Goal: Task Accomplishment & Management: Use online tool/utility

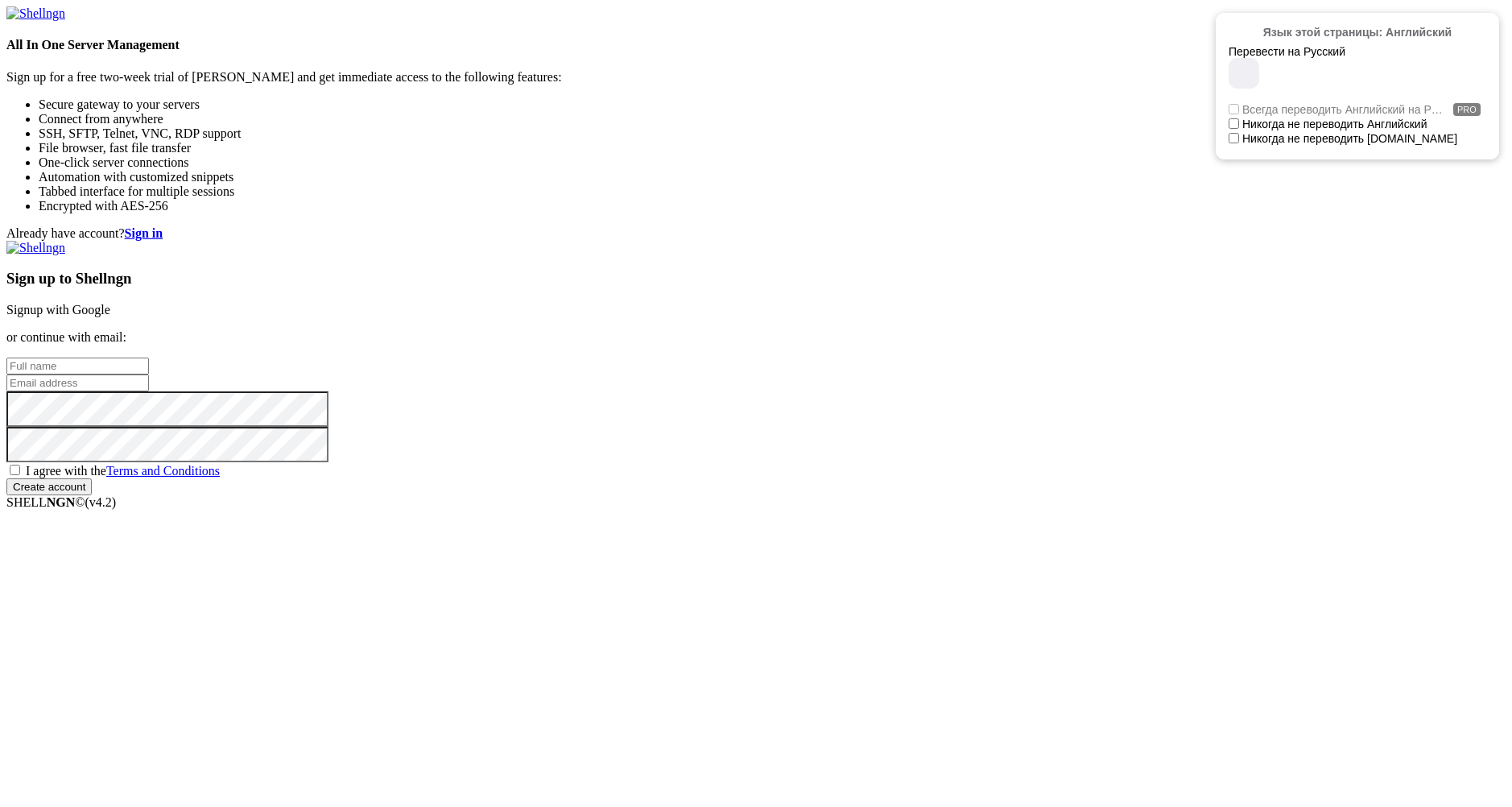
click at [111, 303] on link "Signup with Google" at bounding box center [58, 310] width 104 height 14
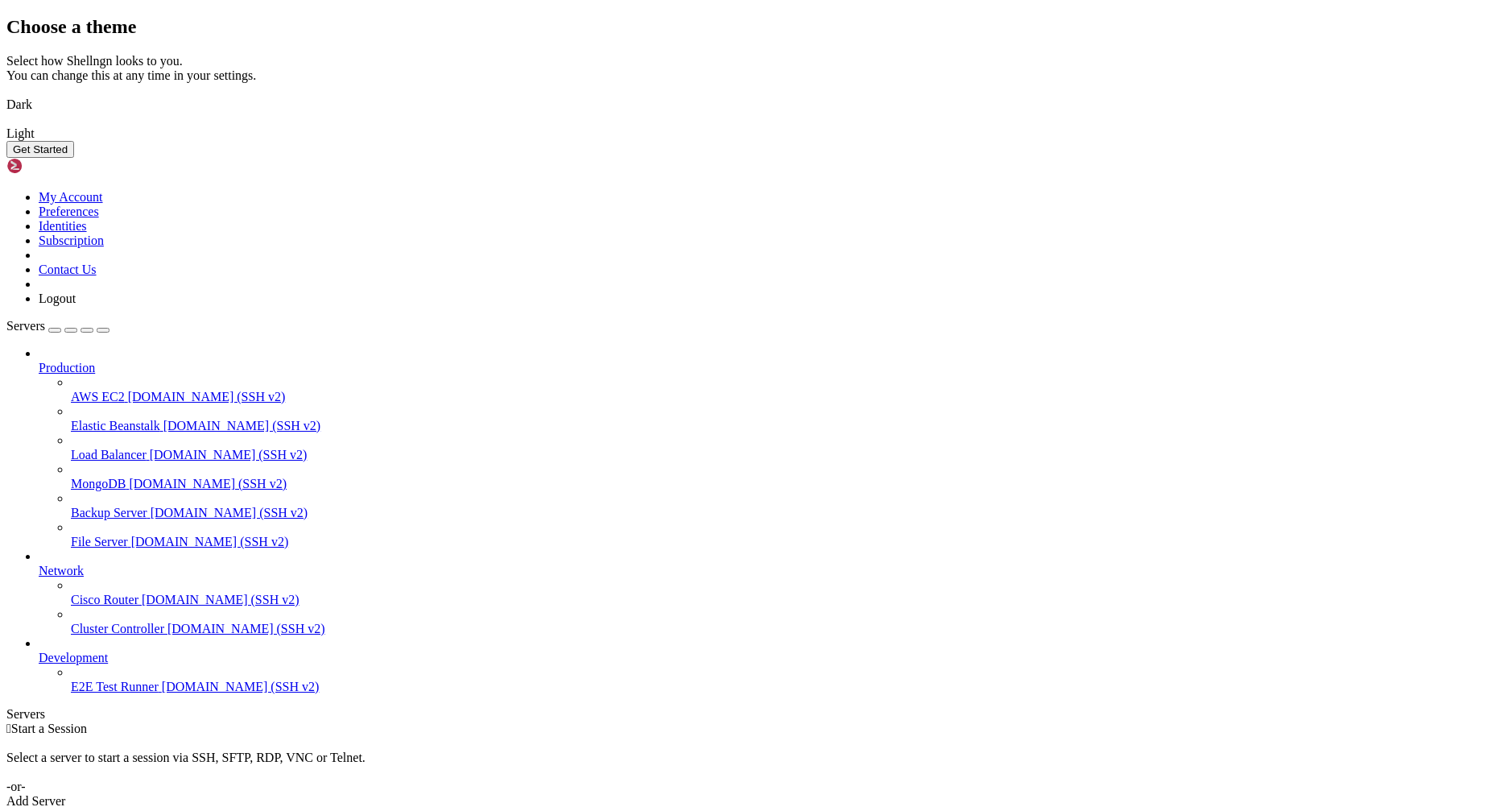
drag, startPoint x: 676, startPoint y: 485, endPoint x: 701, endPoint y: 489, distance: 25.3
click at [7, 94] on img at bounding box center [7, 94] width 0 height 0
click at [74, 158] on button "Get Started" at bounding box center [40, 149] width 68 height 17
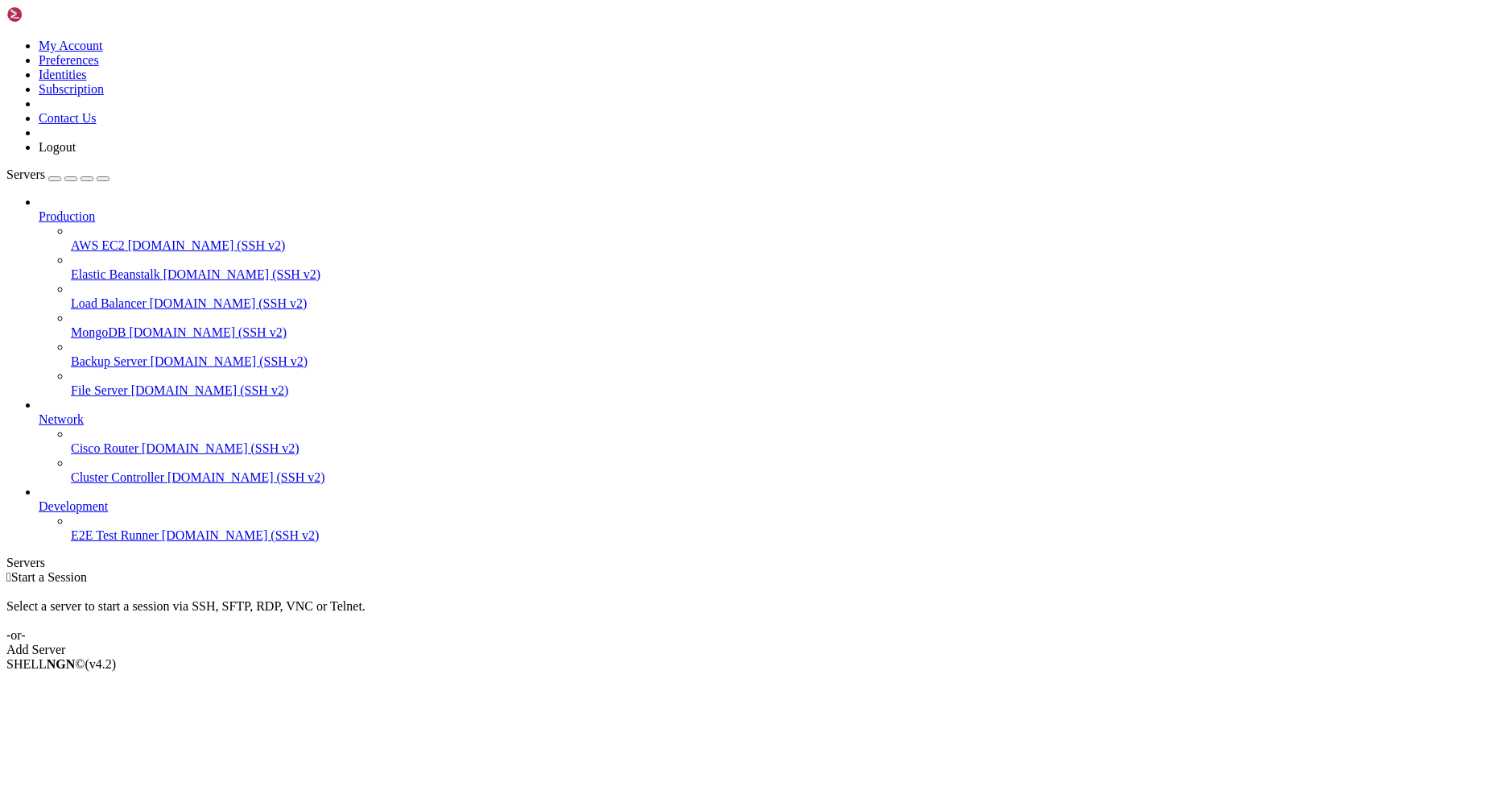
click at [849, 643] on link "Add Server" at bounding box center [756, 649] width 1500 height 14
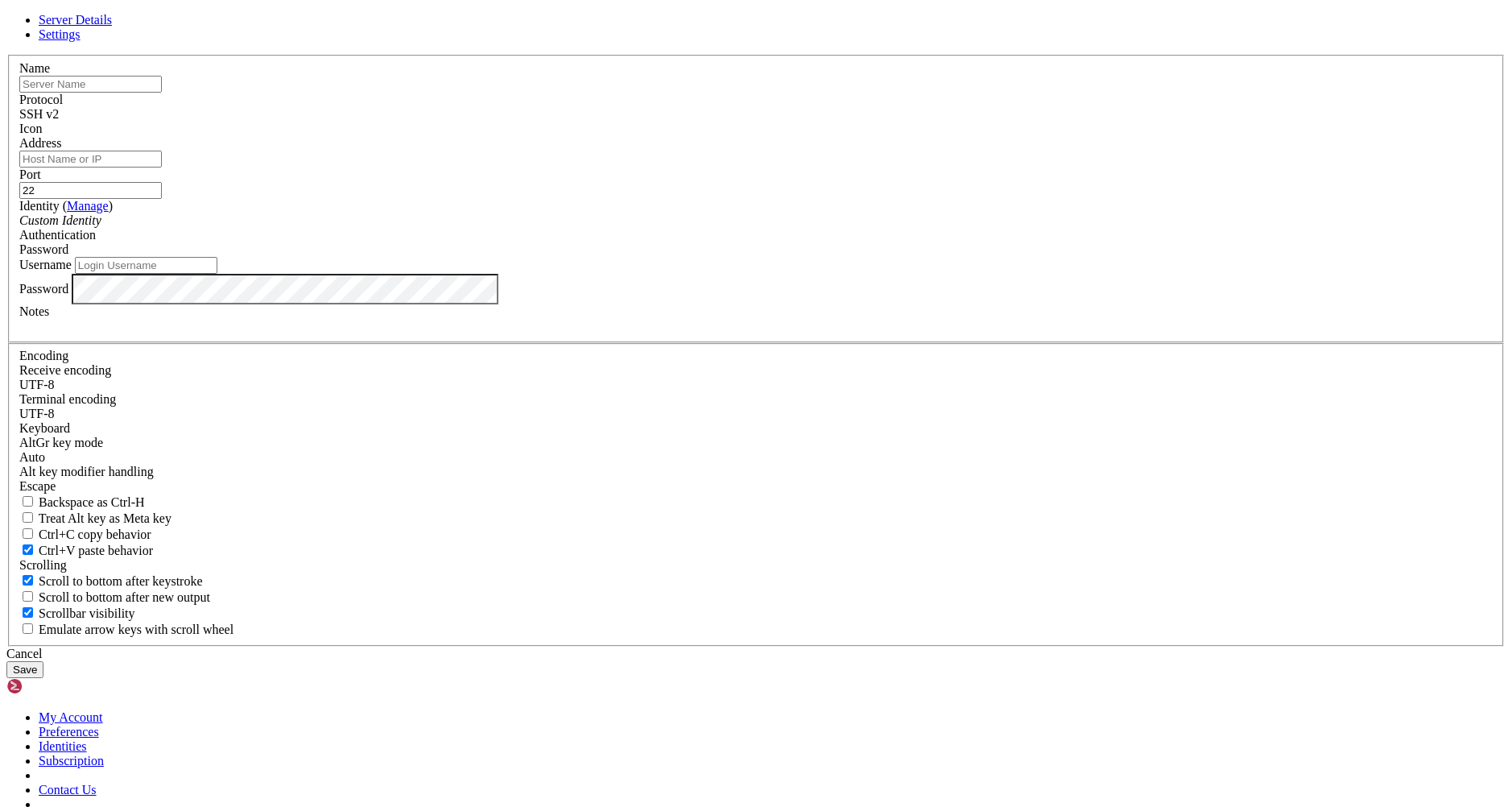
click at [670, 93] on div "Name" at bounding box center [756, 76] width 1474 height 31
click at [664, 93] on div "Name" at bounding box center [756, 76] width 1474 height 31
click at [671, 93] on div "Name" at bounding box center [756, 76] width 1474 height 31
click at [161, 93] on input "text" at bounding box center [91, 84] width 143 height 17
type input "123"
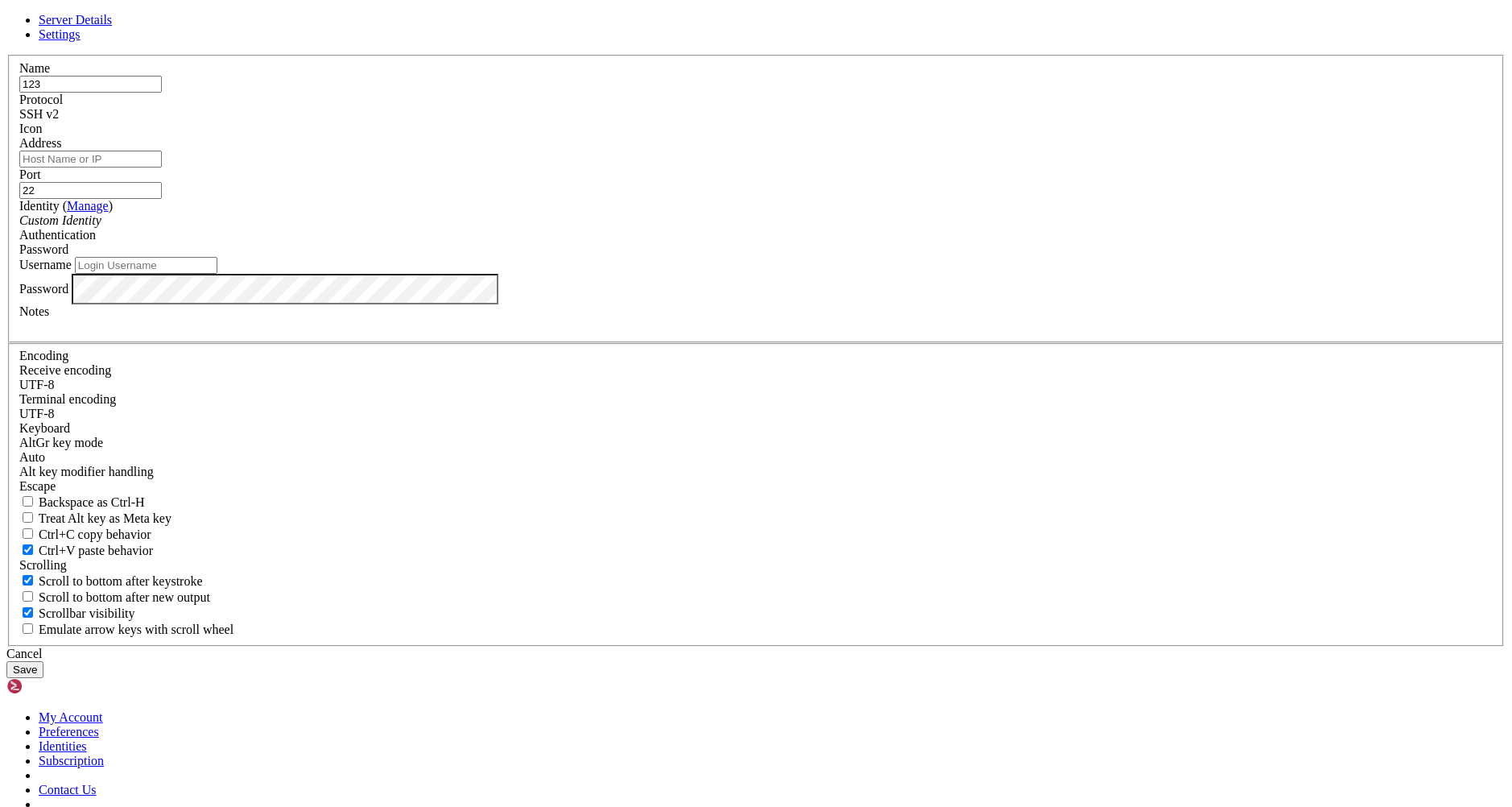
click at [801, 122] on div "Protocol SSH v2" at bounding box center [756, 107] width 1474 height 29
click at [817, 122] on div "SSH v2" at bounding box center [756, 114] width 1474 height 14
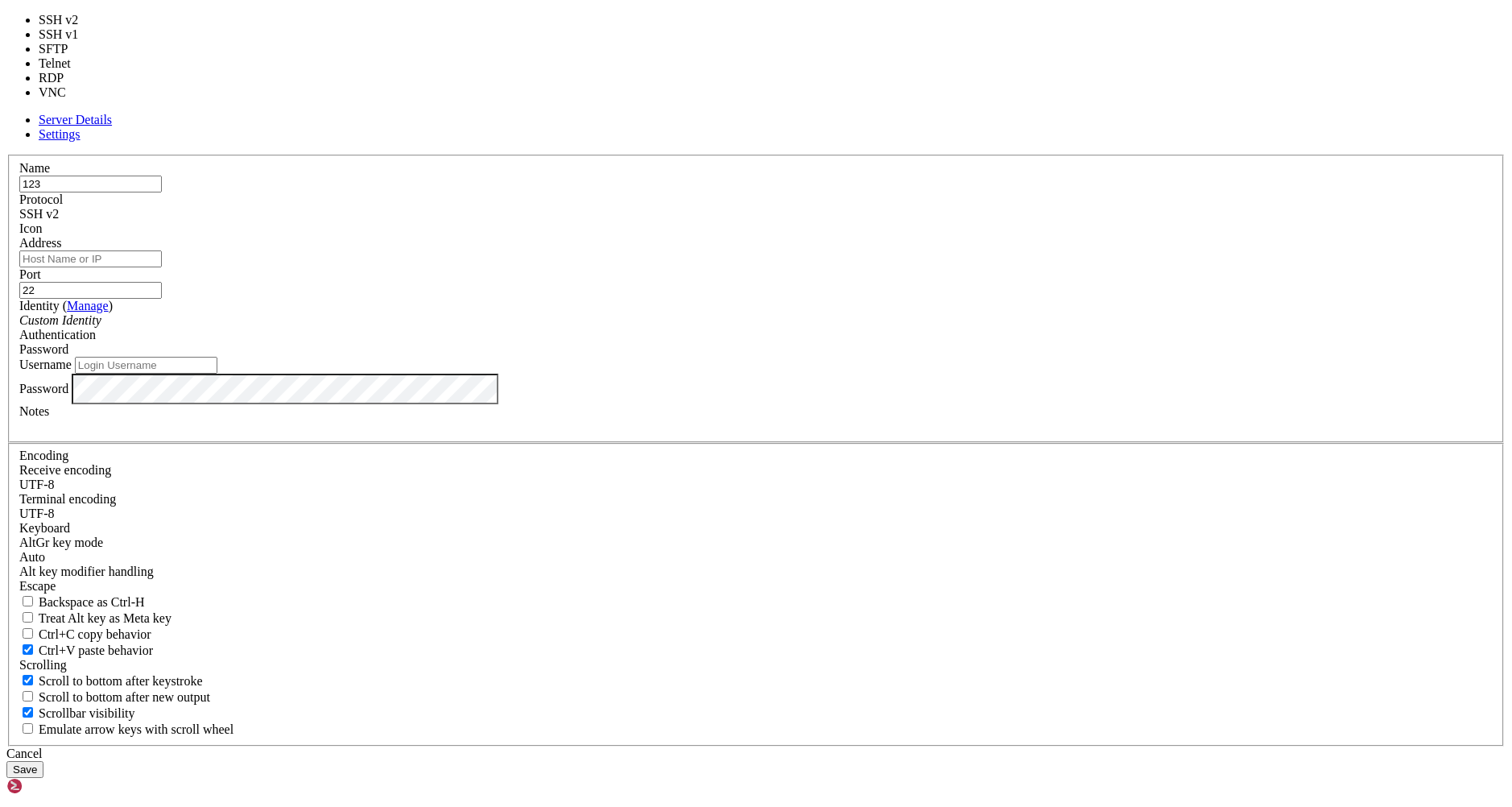
click at [967, 236] on div at bounding box center [756, 236] width 1474 height 0
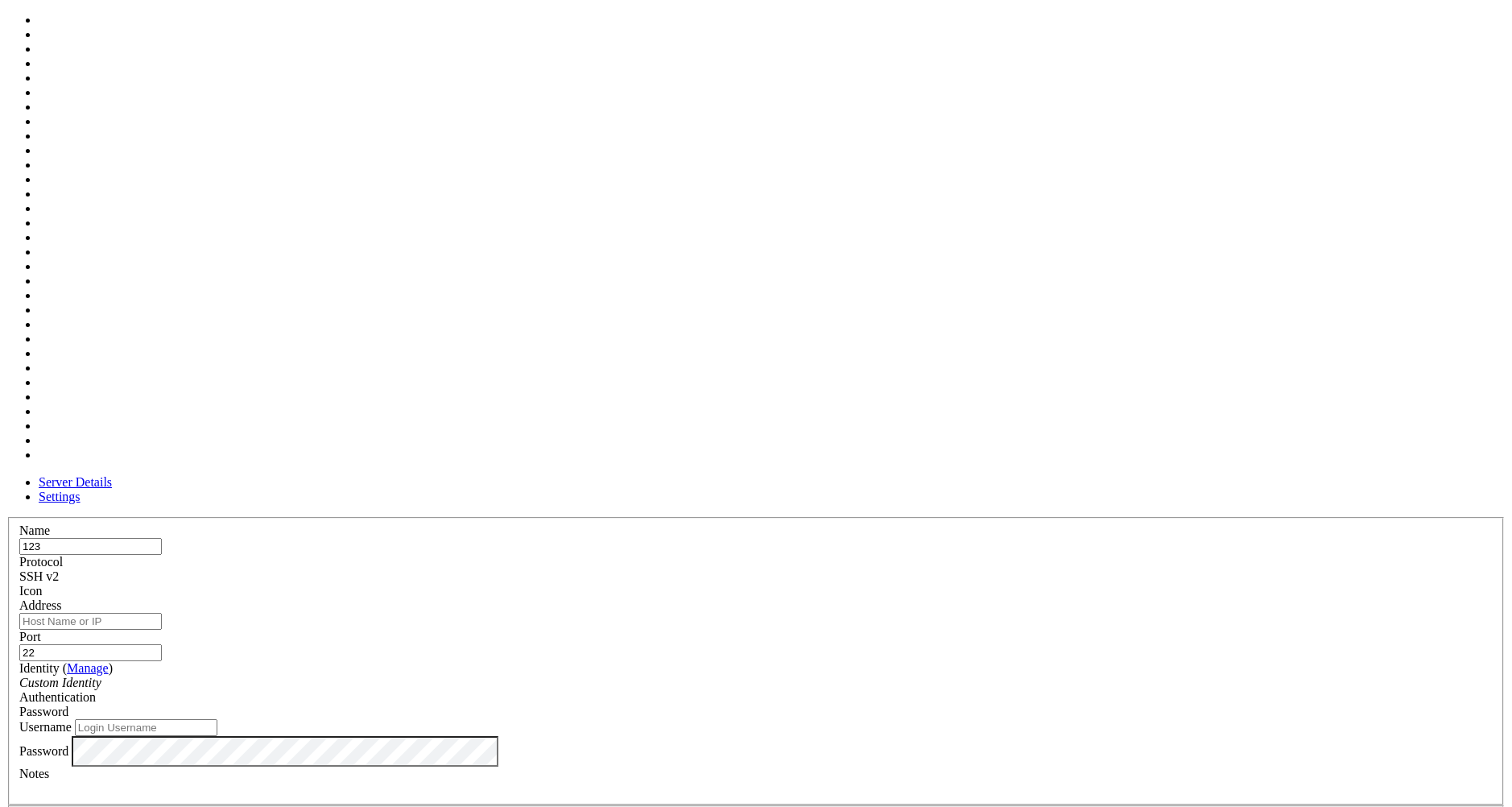
click at [950, 599] on div at bounding box center [756, 599] width 1474 height 0
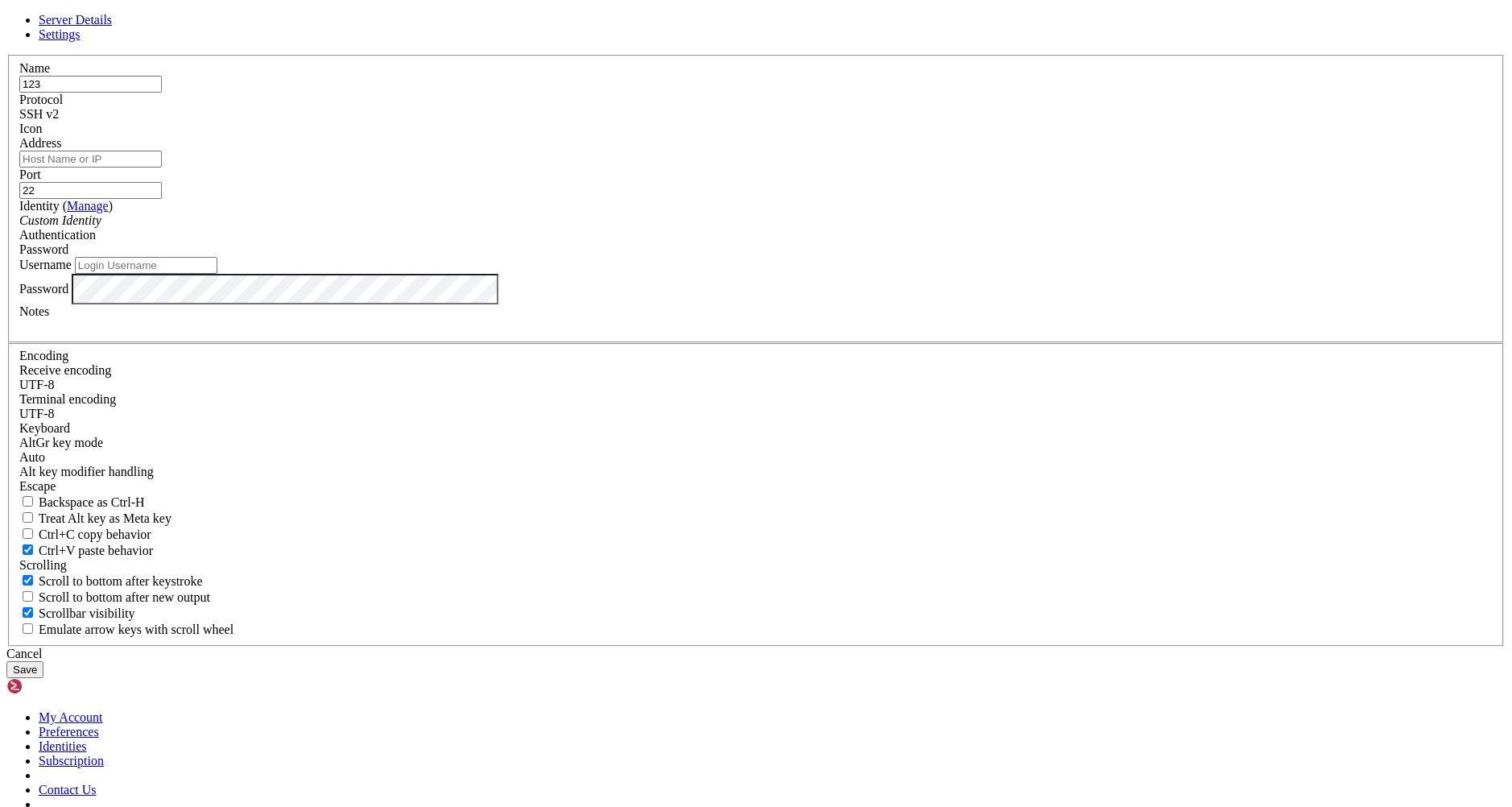
click at [161, 167] on input "Address" at bounding box center [91, 159] width 143 height 17
paste input "193.23.216.44"
type input "193.23.216.44"
click at [680, 228] on div "Custom Identity" at bounding box center [756, 220] width 1474 height 14
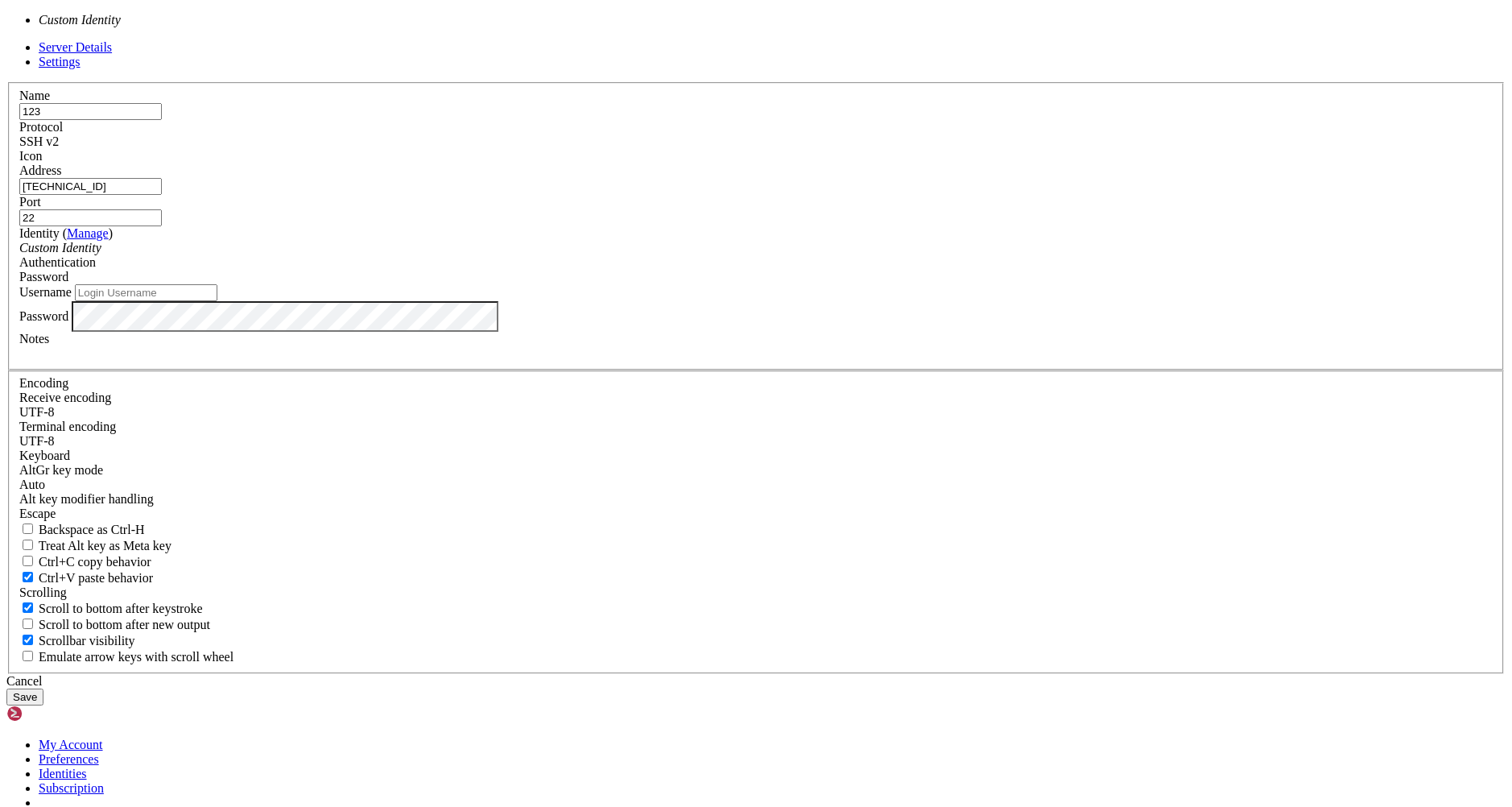
click at [218, 301] on input "Username" at bounding box center [146, 293] width 143 height 17
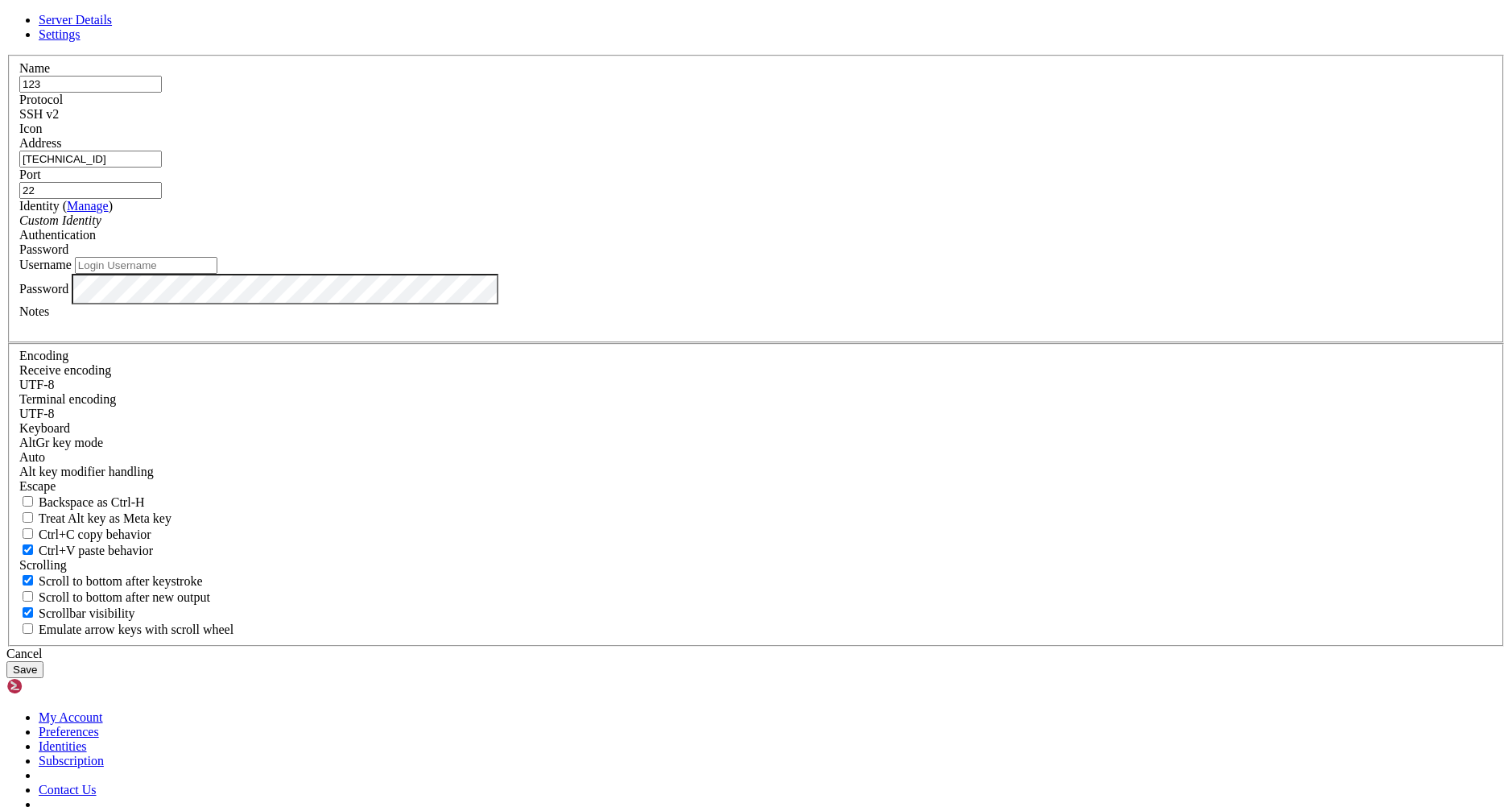
paste input "root"
type input "root"
click at [71, 271] on label "Username" at bounding box center [46, 265] width 53 height 14
click at [218, 274] on input "root" at bounding box center [146, 266] width 143 height 17
click at [69, 256] on span "Password" at bounding box center [44, 249] width 49 height 14
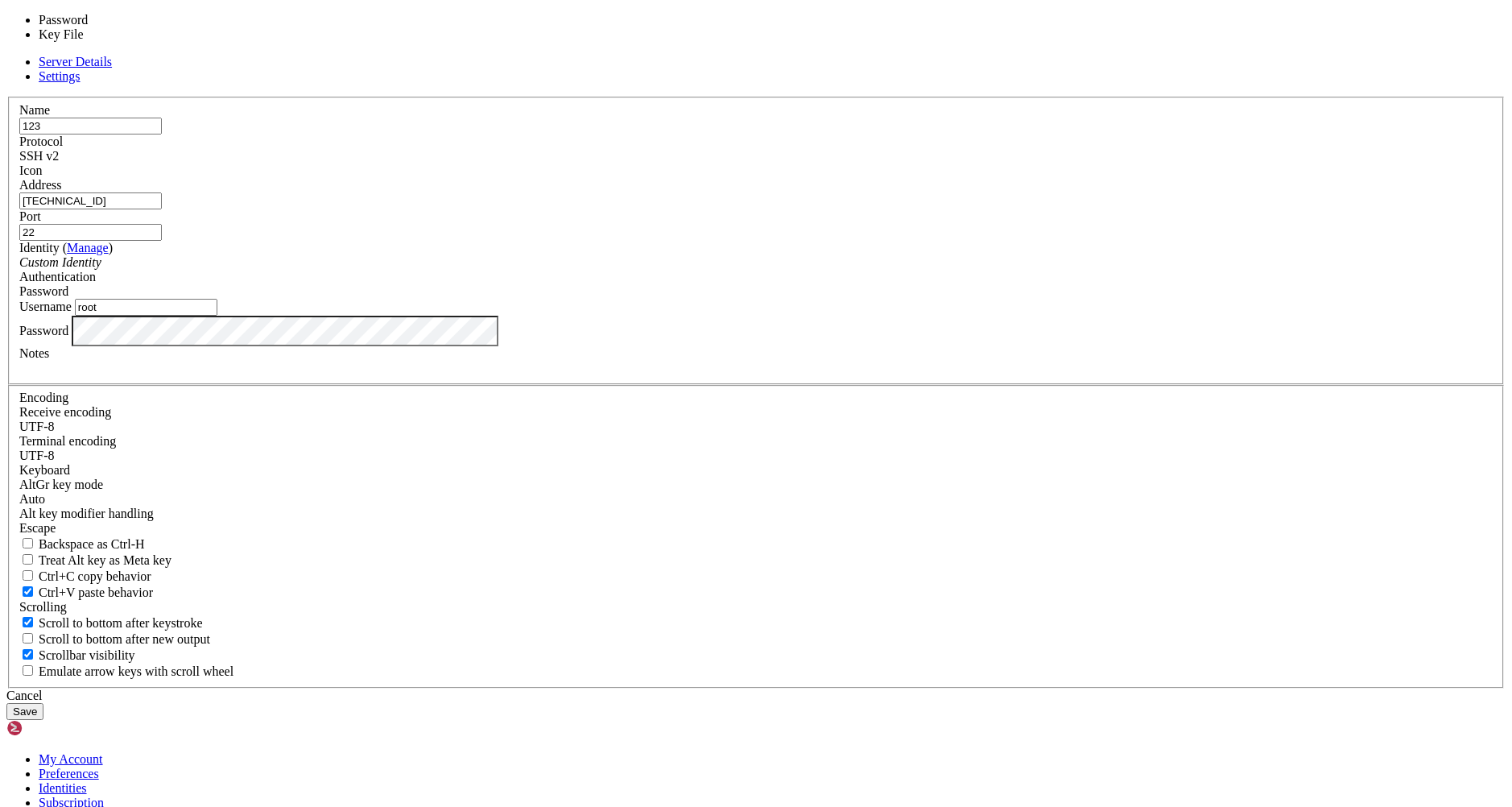
click at [69, 297] on span "Password" at bounding box center [44, 291] width 49 height 14
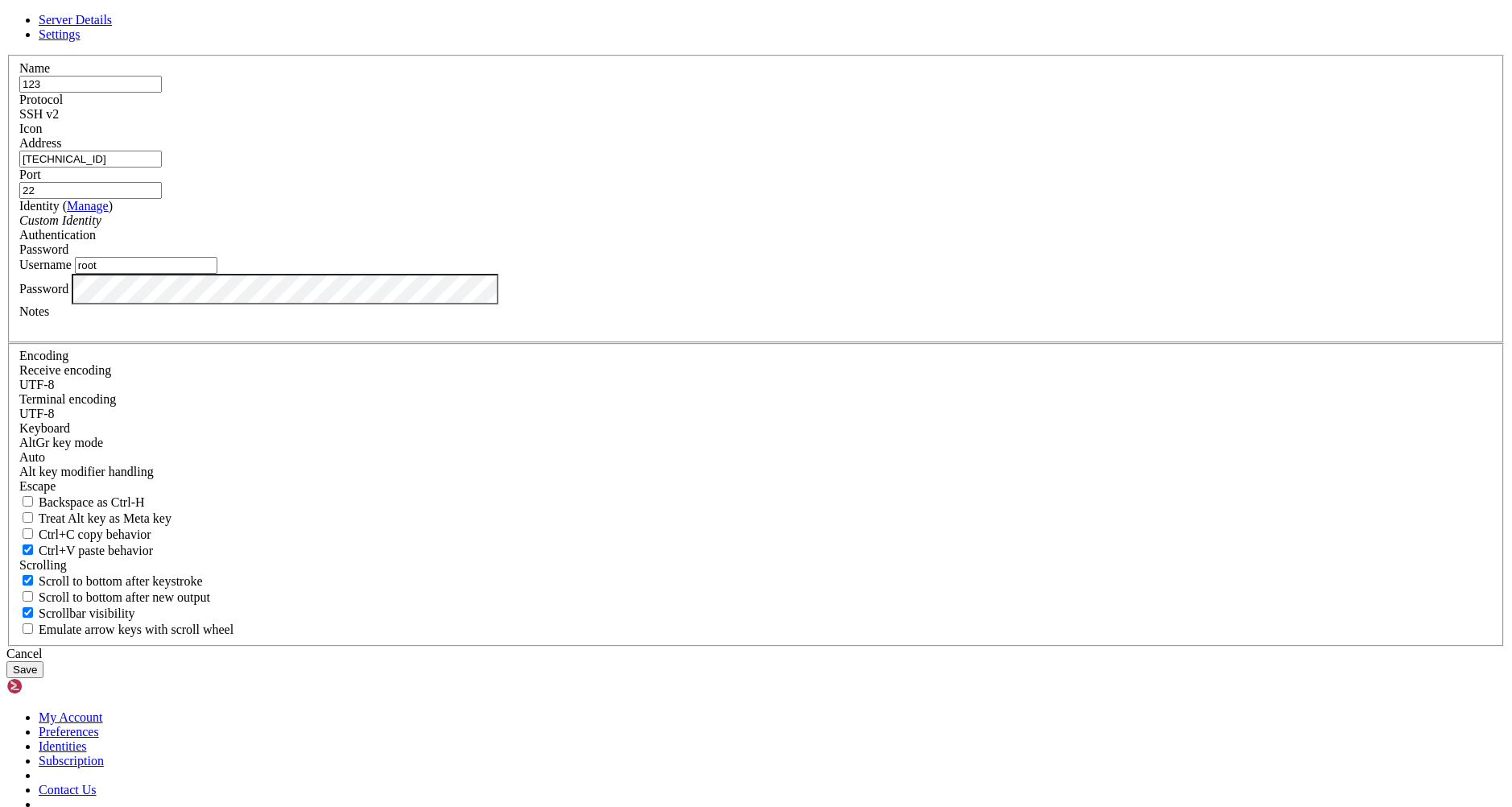
click at [760, 274] on div "Username root" at bounding box center [756, 266] width 1474 height 17
click at [43, 661] on button "Save" at bounding box center [24, 669] width 37 height 17
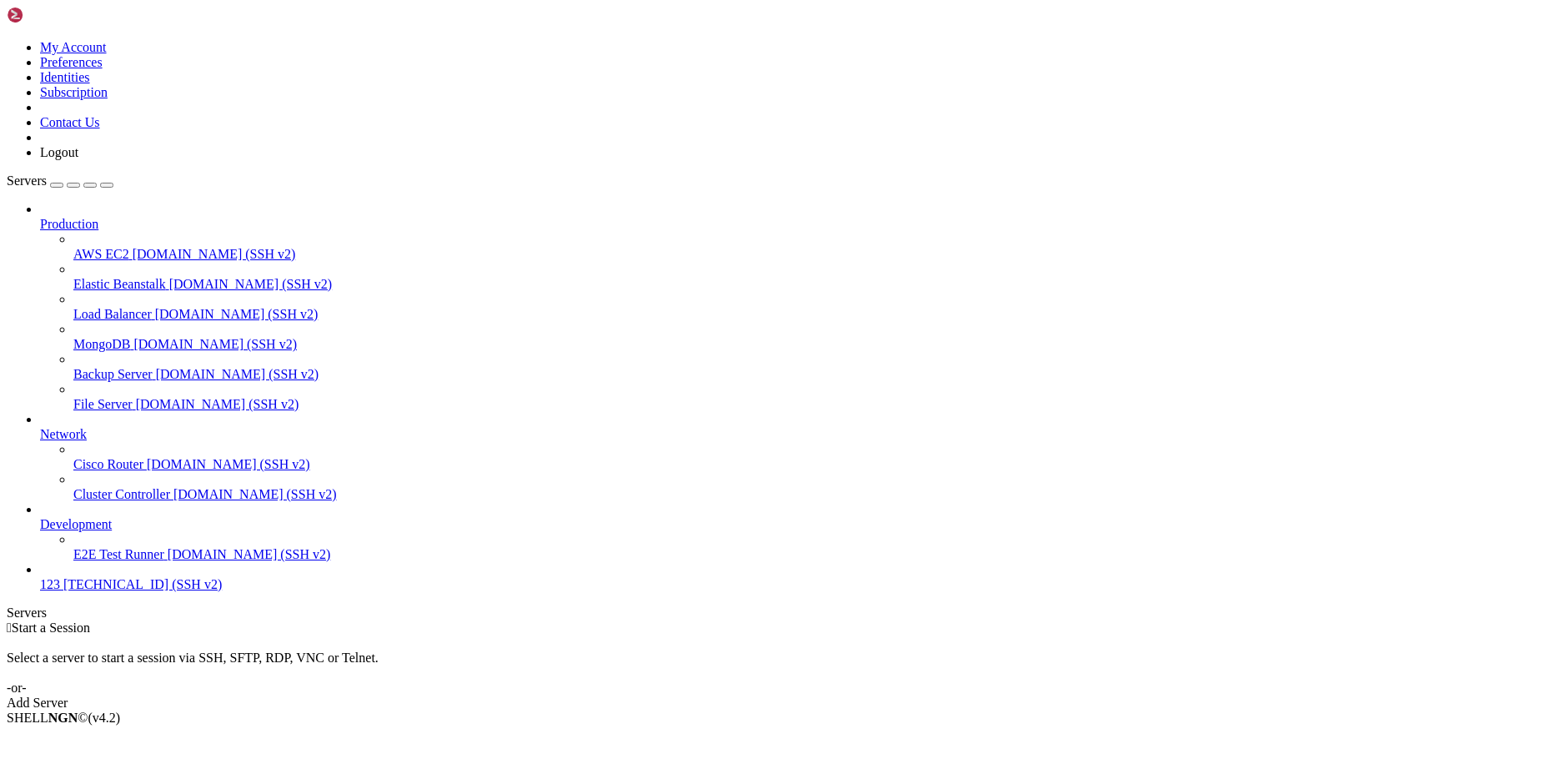
click at [60, 591] on span "123" at bounding box center [50, 584] width 20 height 15
click at [99, 561] on span "E2E Test Runner" at bounding box center [120, 554] width 91 height 15
click at [60, 591] on span "123" at bounding box center [50, 584] width 20 height 15
click at [882, 696] on div "Add Server" at bounding box center [783, 702] width 1553 height 15
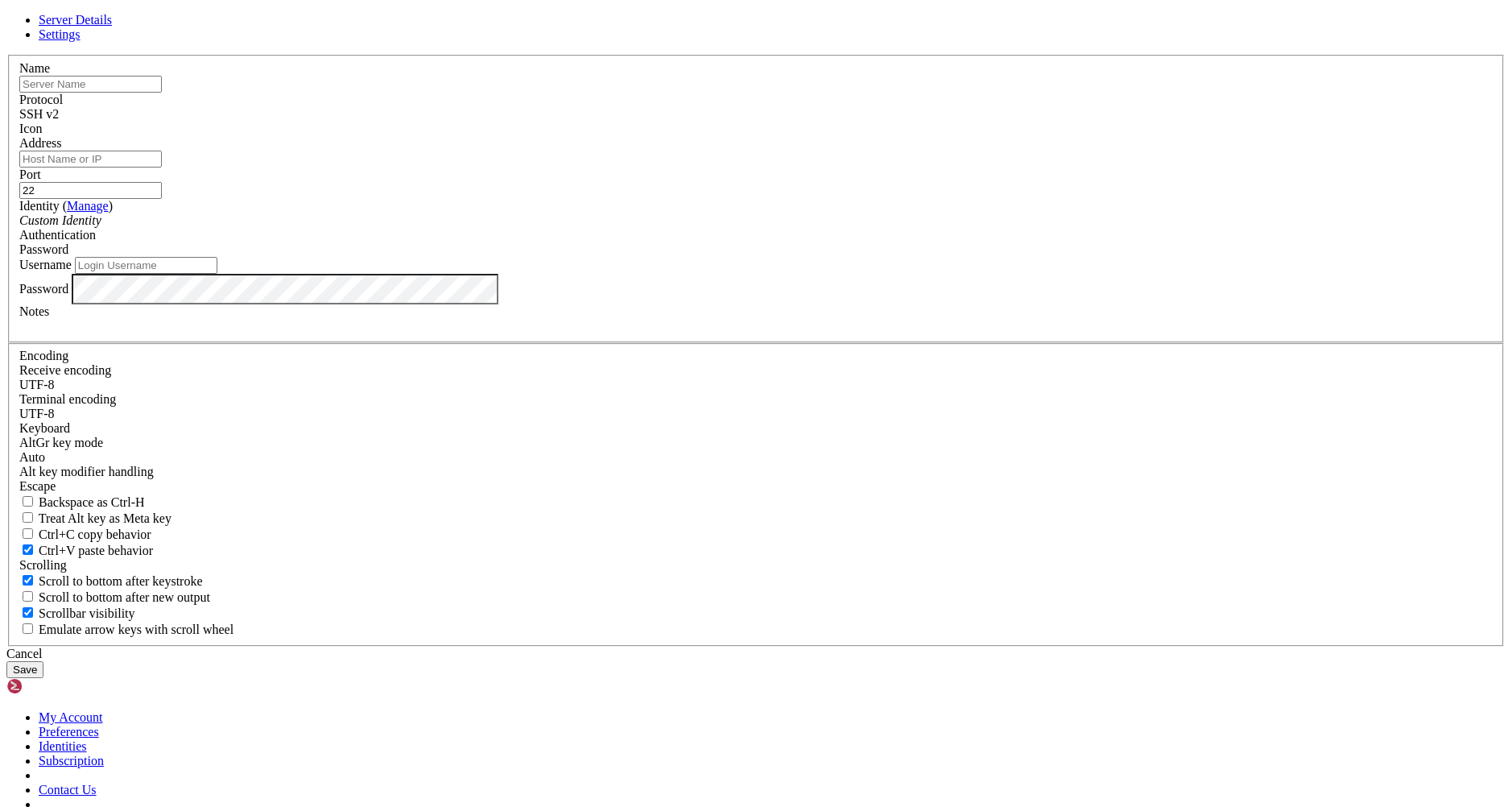
drag, startPoint x: 758, startPoint y: 241, endPoint x: 759, endPoint y: 249, distance: 8.1
click at [161, 93] on input "text" at bounding box center [91, 84] width 143 height 17
type input "12355"
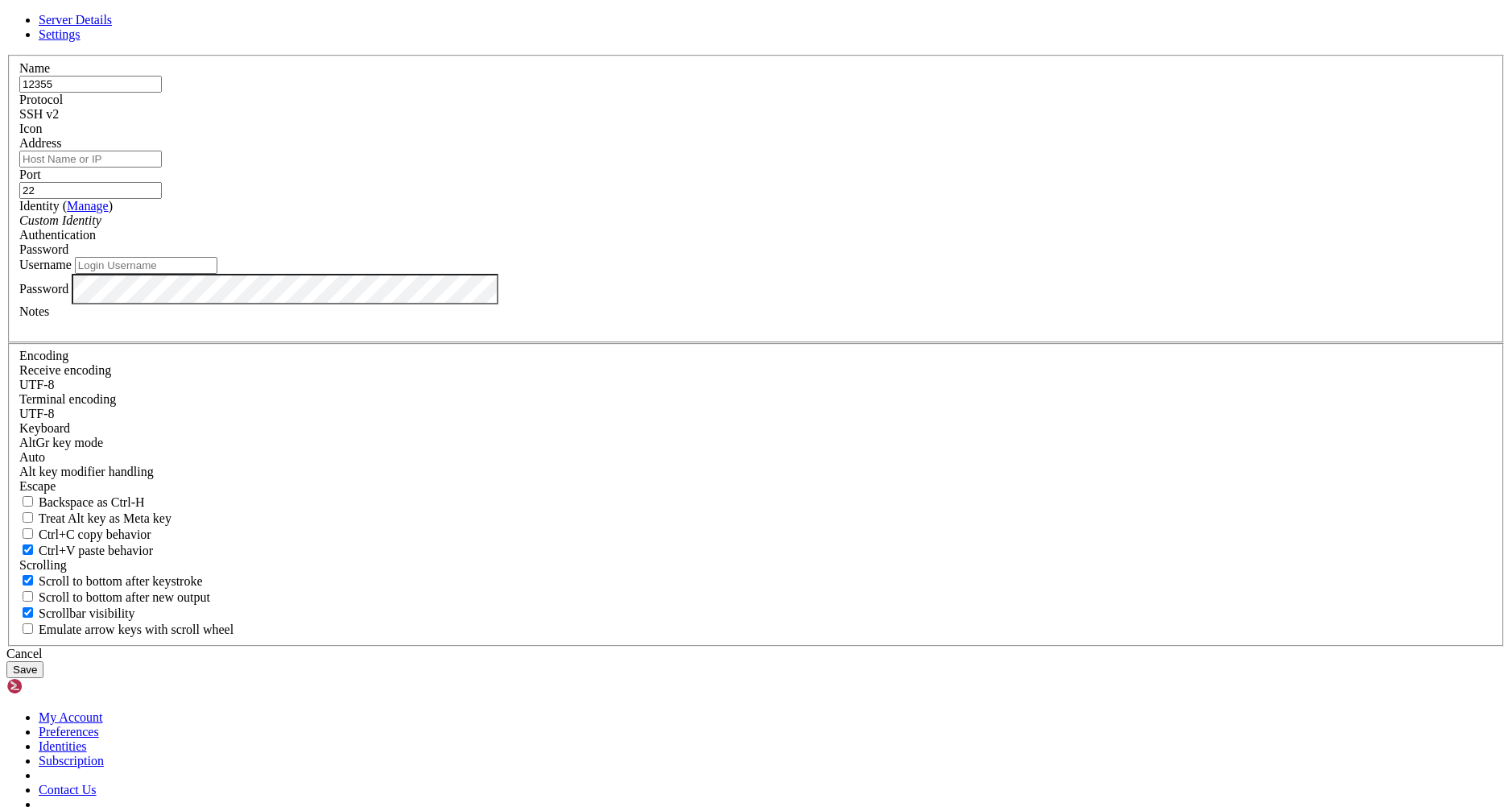
drag, startPoint x: 676, startPoint y: 338, endPoint x: 671, endPoint y: 330, distance: 9.4
click at [675, 167] on div "Address" at bounding box center [756, 151] width 1474 height 31
click at [161, 167] on input "Address" at bounding box center [91, 159] width 143 height 17
paste input "TDGva3fWZd55PpNO"
click at [161, 167] on input "TDGva3fWZd55PpNO" at bounding box center [91, 159] width 143 height 17
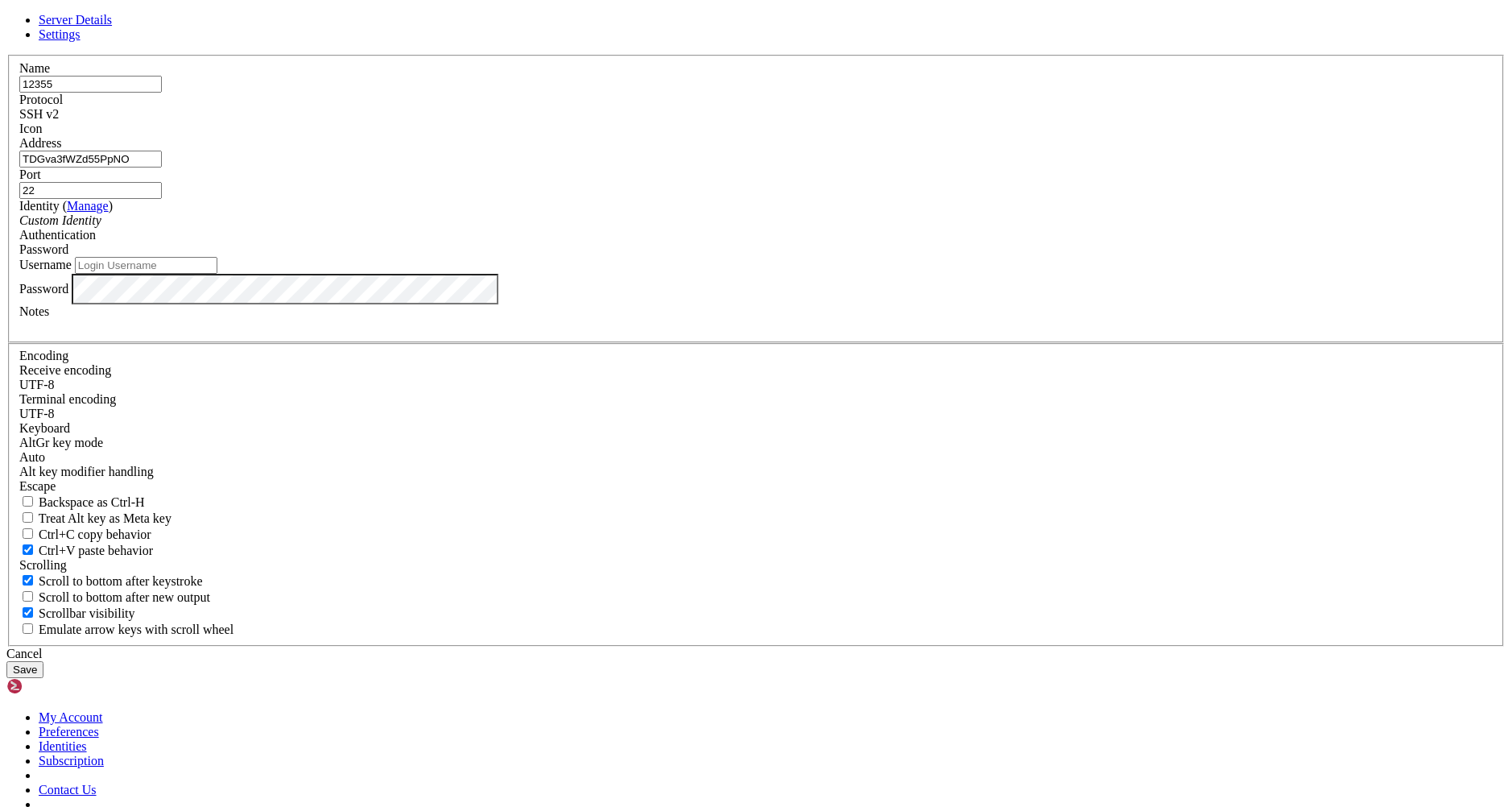
type input "pNO"
drag, startPoint x: 647, startPoint y: 315, endPoint x: 655, endPoint y: 320, distance: 9.4
click at [161, 167] on input "Address" at bounding box center [91, 159] width 143 height 17
type input "193.23.216.44"
click at [161, 199] on input "22" at bounding box center [91, 190] width 143 height 17
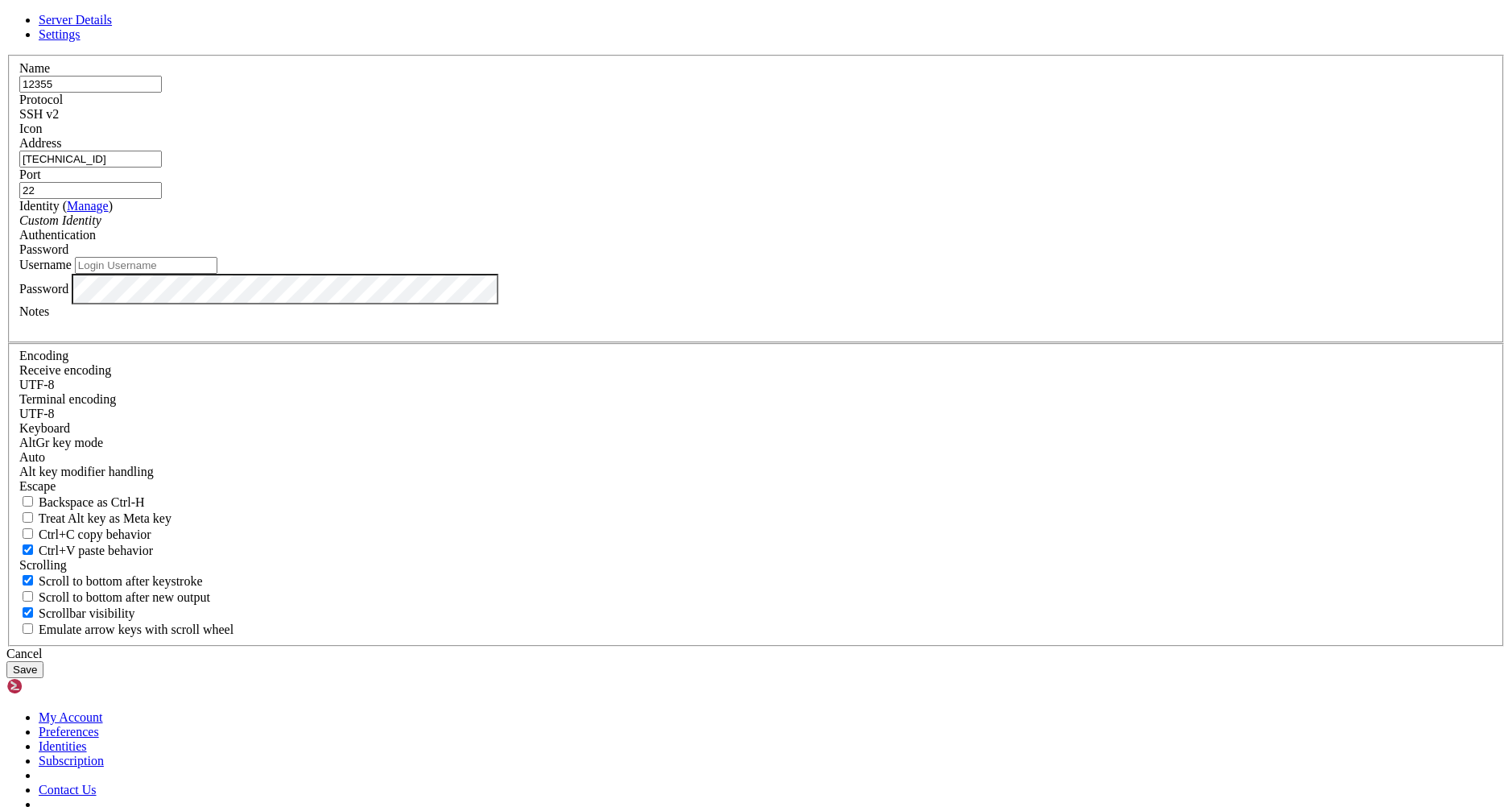
click at [218, 274] on input "Username" at bounding box center [146, 266] width 143 height 17
paste input "TDGva3fWZd55PpNO"
type input "TDGva3fWZd55PpNO"
click at [218, 274] on input "TDGva3fWZd55PpNO" at bounding box center [146, 266] width 143 height 17
click at [218, 274] on input "root" at bounding box center [146, 266] width 143 height 17
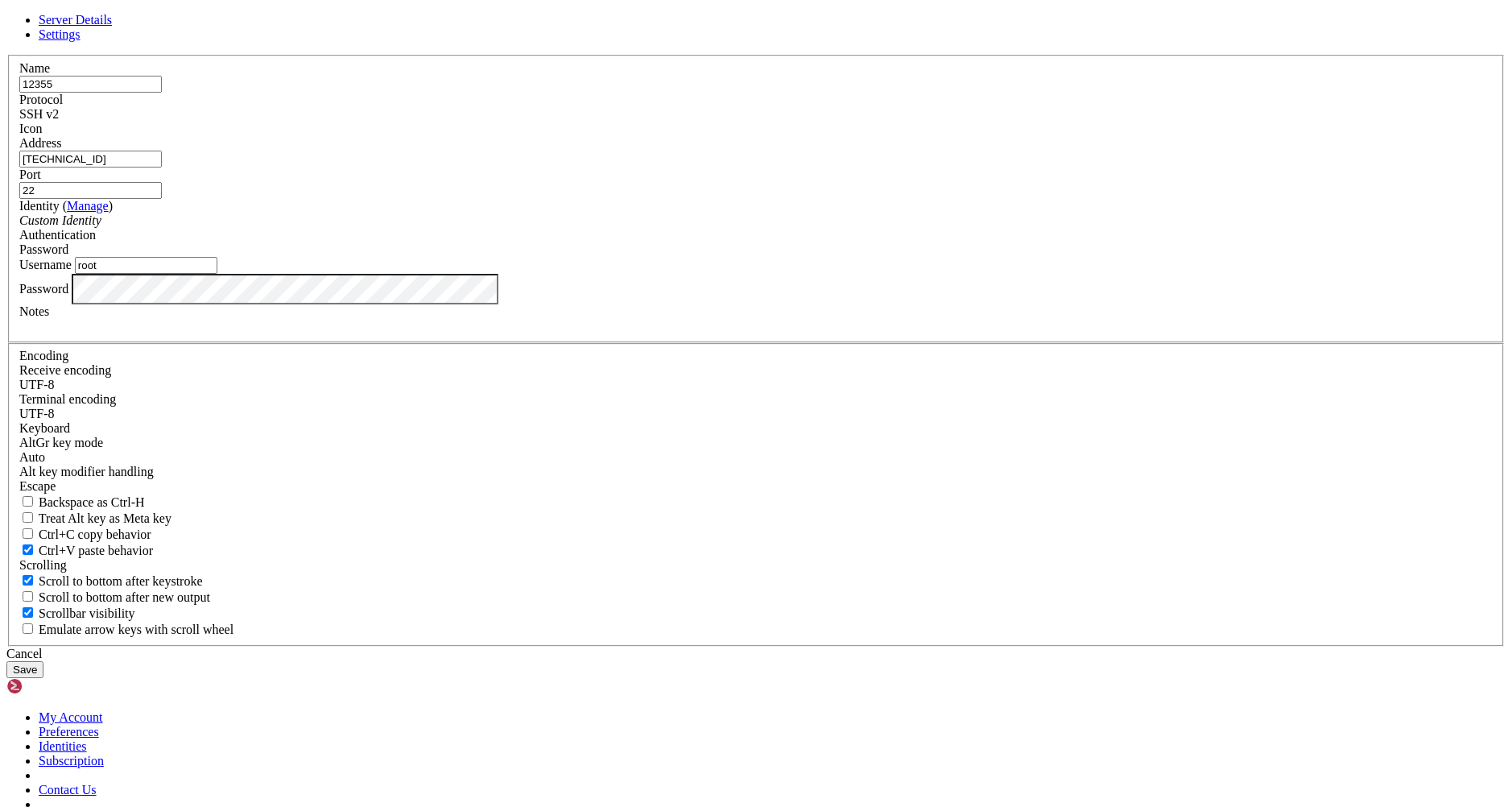
type input "root"
drag, startPoint x: 931, startPoint y: 608, endPoint x: 610, endPoint y: 167, distance: 545.5
click at [725, 307] on form "Server Details Settings Name 12355 Protocol SSH v2 Icon" at bounding box center [756, 345] width 1500 height 665
drag, startPoint x: 630, startPoint y: 165, endPoint x: 646, endPoint y: 185, distance: 25.6
click at [633, 42] on header "Server Details Settings" at bounding box center [756, 27] width 1500 height 29
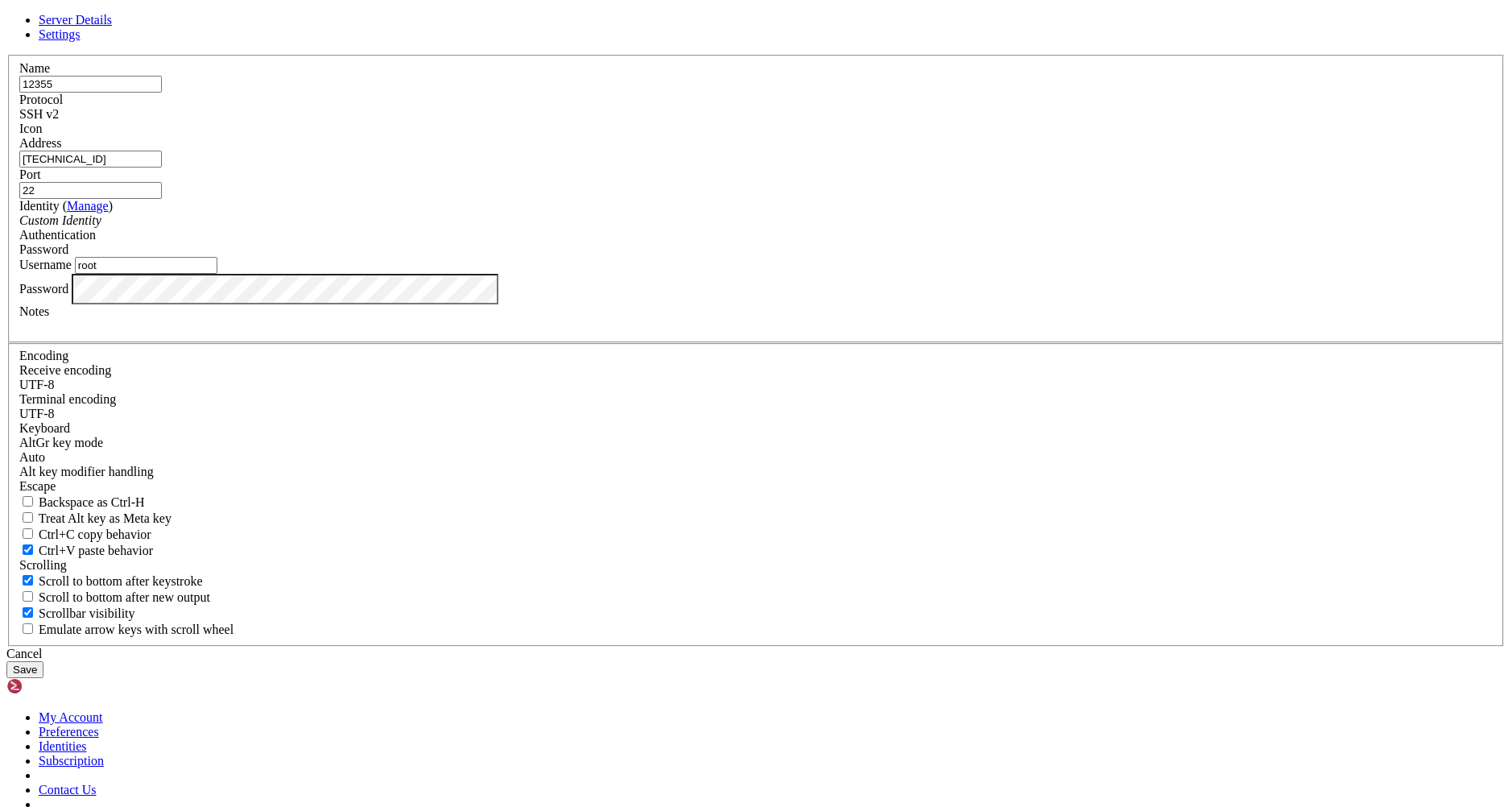
click at [81, 41] on span "Settings" at bounding box center [59, 34] width 42 height 14
click at [112, 26] on span "Server Details" at bounding box center [75, 20] width 73 height 14
click at [43, 661] on button "Save" at bounding box center [24, 669] width 37 height 17
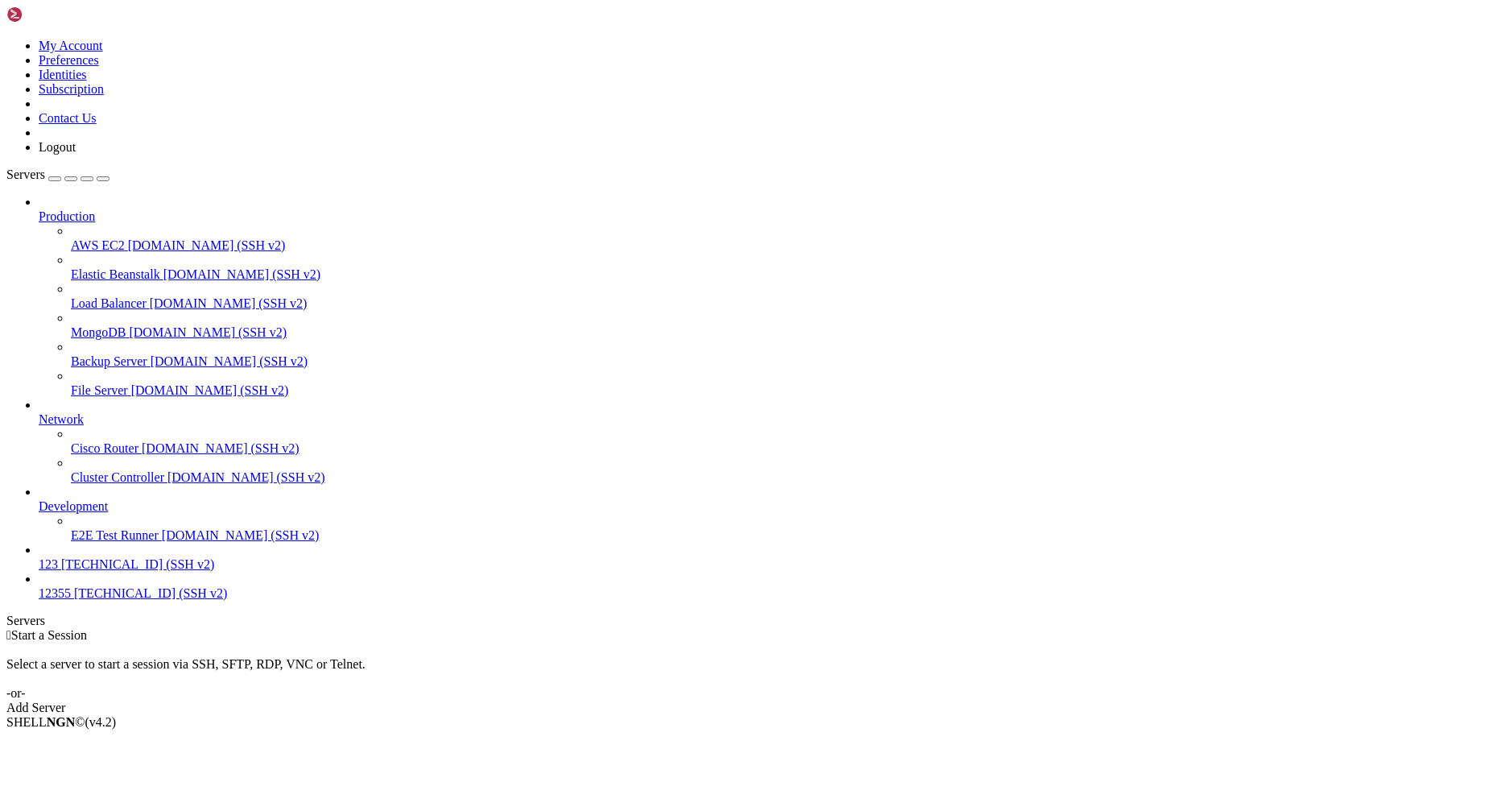
click at [933, 643] on div "Select a server to start a session via SSH, SFTP, RDP, VNC or Telnet. -or-" at bounding box center [756, 672] width 1500 height 58
click at [754, 643] on div "Select a server to start a session via SSH, SFTP, RDP, VNC or Telnet. -or-" at bounding box center [756, 672] width 1500 height 58
drag, startPoint x: 749, startPoint y: 210, endPoint x: 1127, endPoint y: 200, distance: 378.1
click at [1127, 643] on div "Select a server to start a session via SSH, SFTP, RDP, VNC or Telnet. -or-" at bounding box center [756, 672] width 1500 height 58
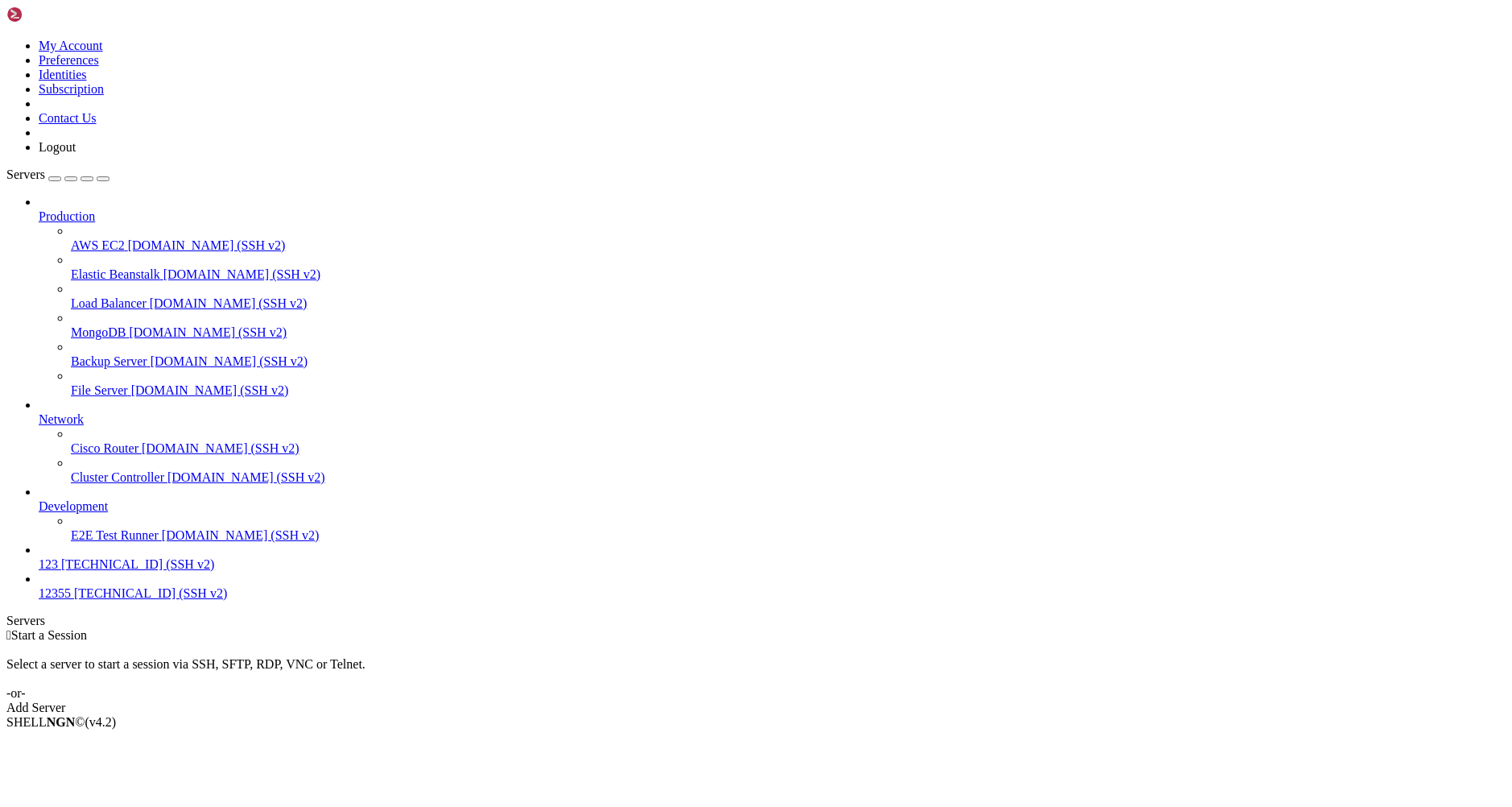
click at [101, 600] on span "193.23.216.44 (SSH v2)" at bounding box center [150, 593] width 153 height 14
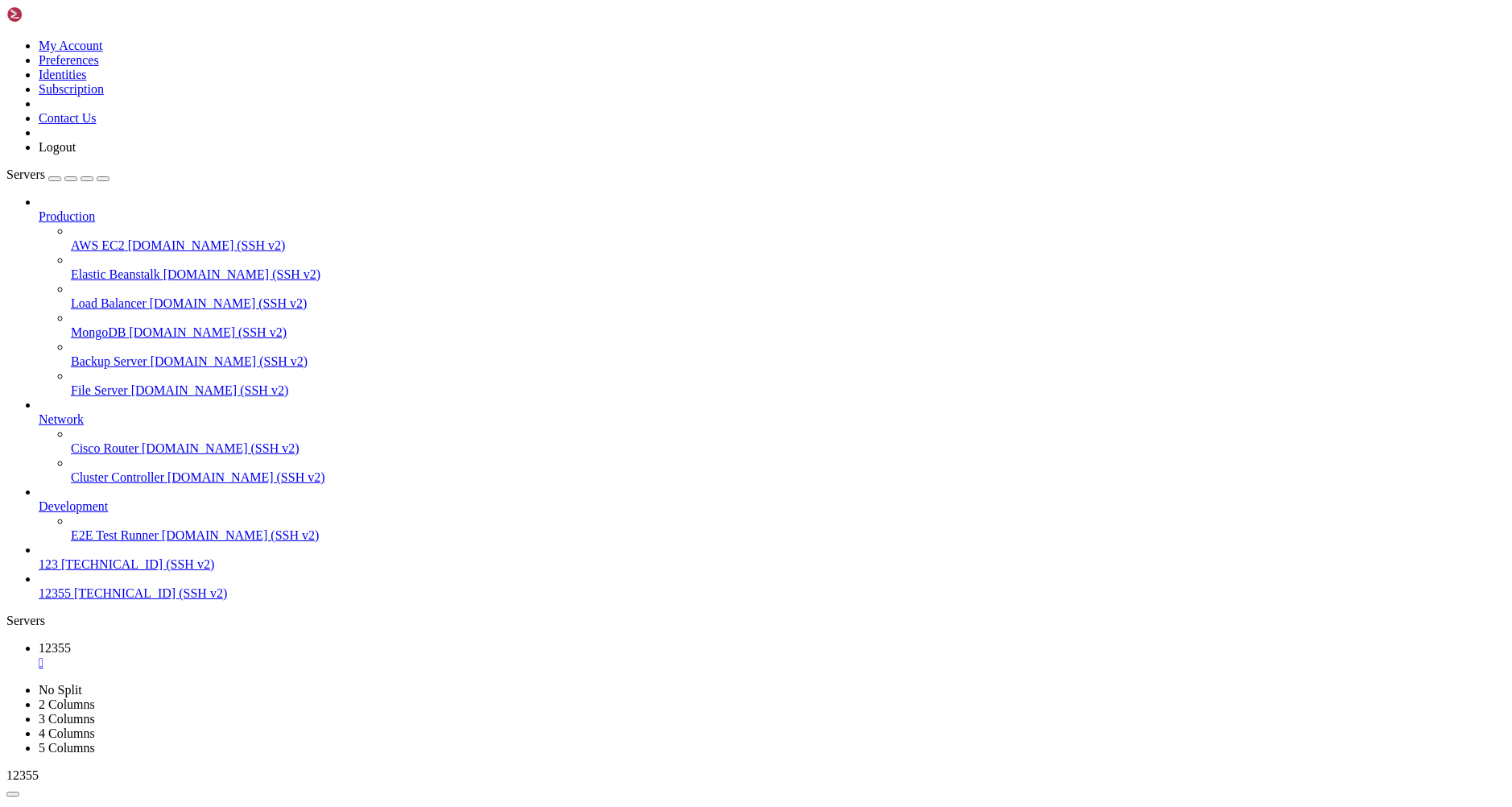
drag, startPoint x: 563, startPoint y: 1415, endPoint x: 18, endPoint y: 1284, distance: 560.5
drag, startPoint x: 307, startPoint y: 1557, endPoint x: 11, endPoint y: 1432, distance: 321.3
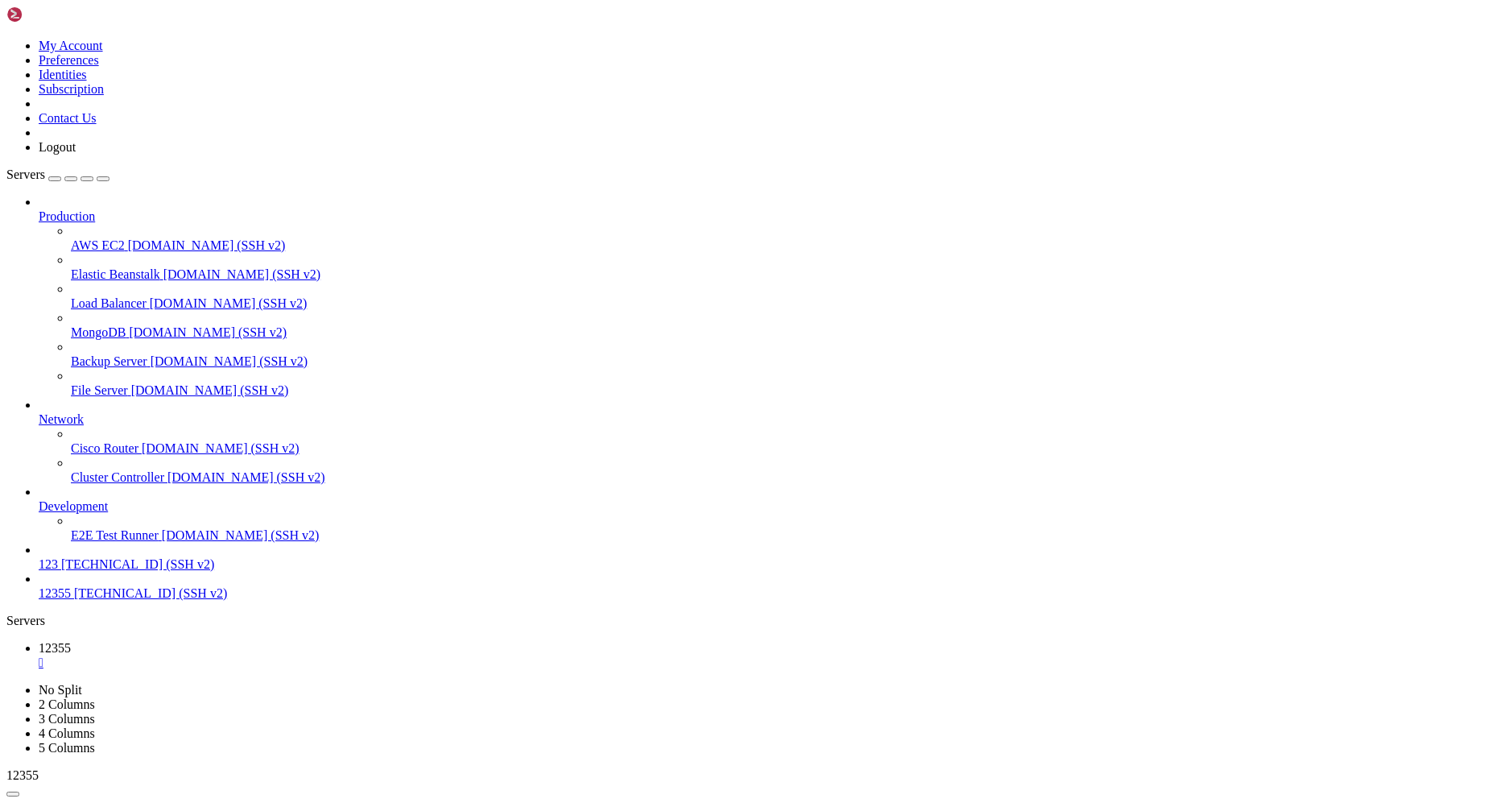
drag, startPoint x: 11, startPoint y: 1432, endPoint x: 291, endPoint y: 1557, distance: 306.6
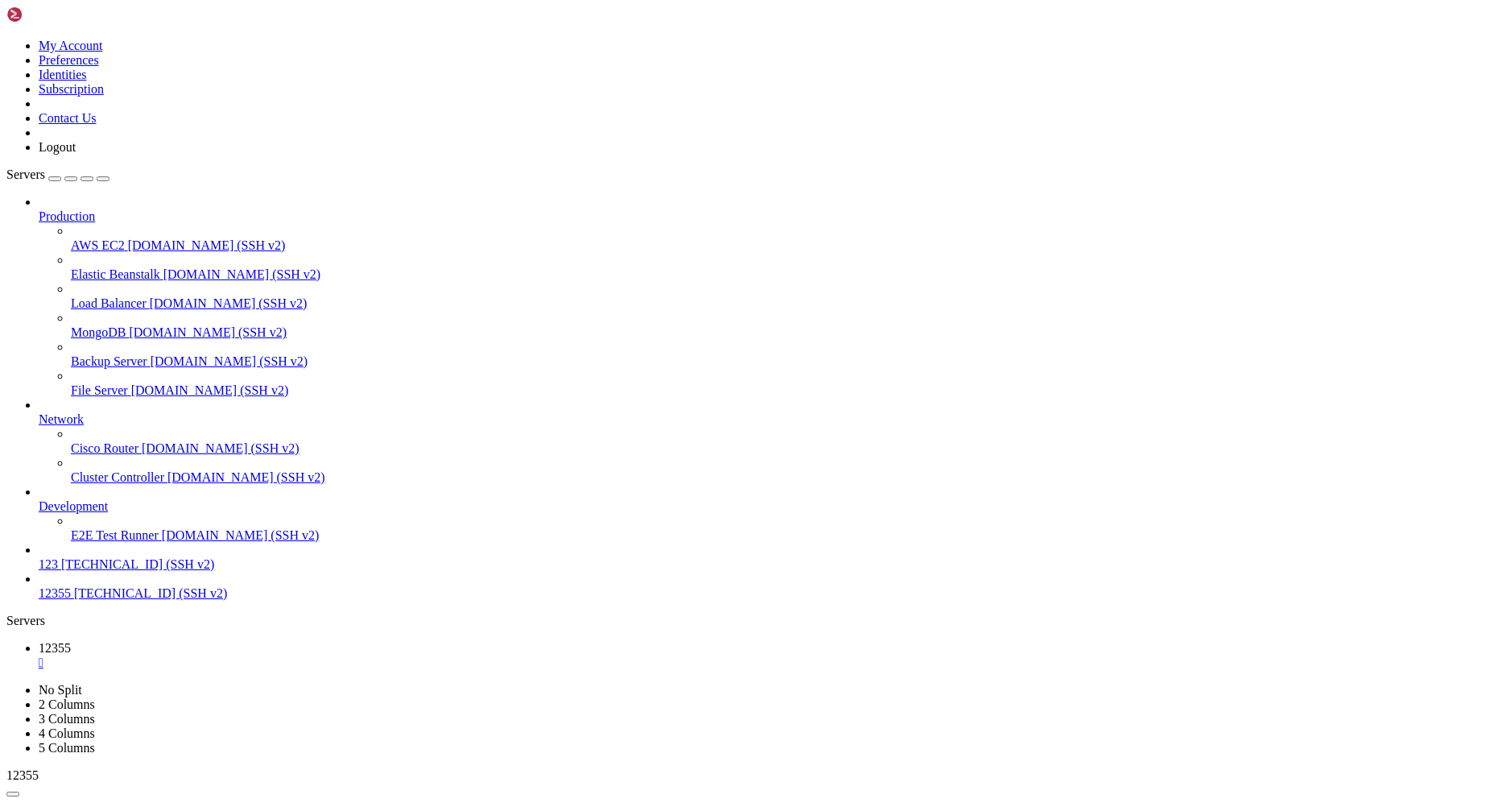
drag, startPoint x: 263, startPoint y: 1622, endPoint x: 15, endPoint y: 1240, distance: 455.4
drag, startPoint x: 153, startPoint y: 1608, endPoint x: 12, endPoint y: 1596, distance: 141.5
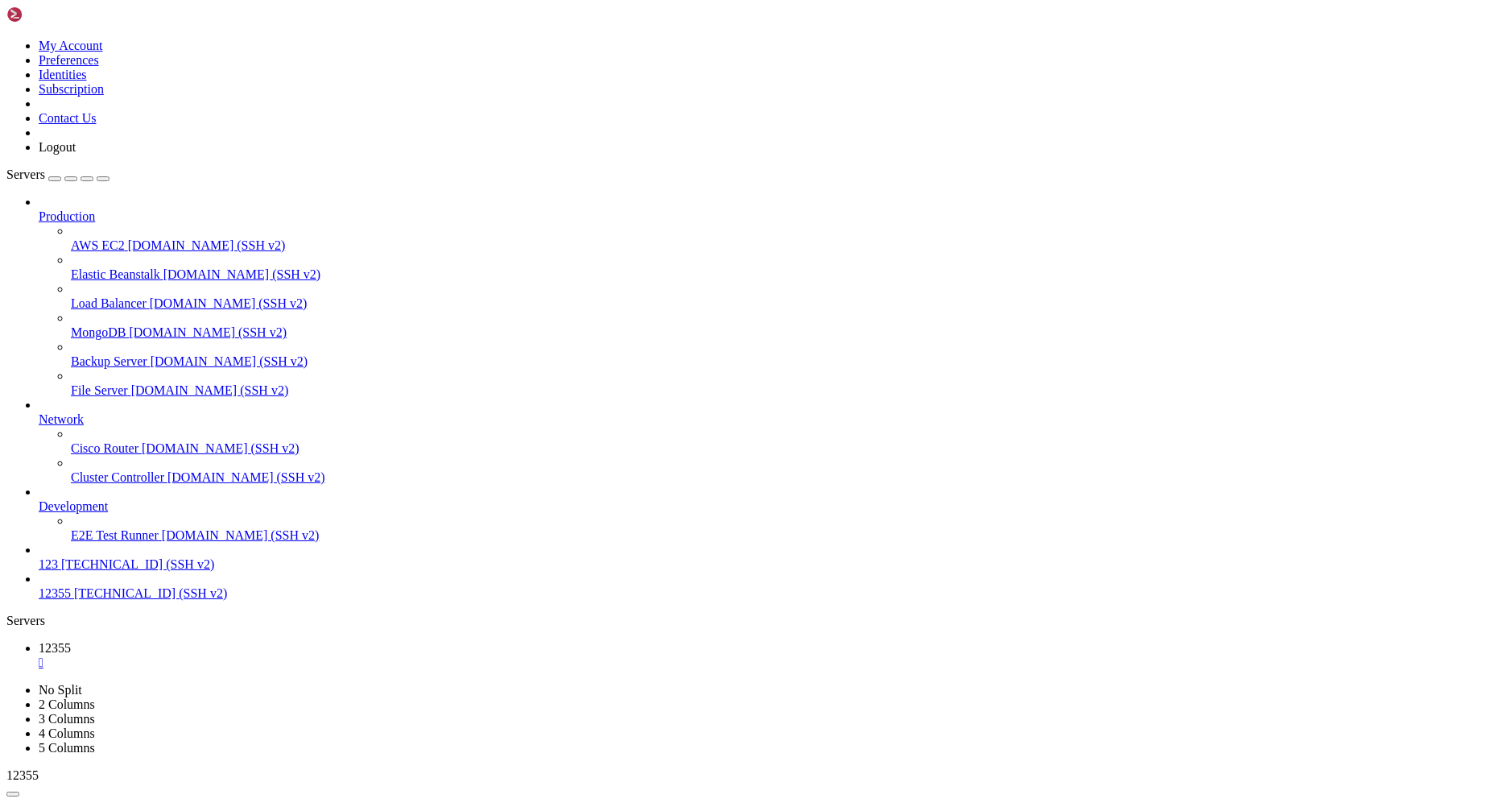
scroll to position [370, 0]
drag, startPoint x: 315, startPoint y: 1594, endPoint x: 11, endPoint y: 1561, distance: 305.8
drag, startPoint x: 428, startPoint y: 1631, endPoint x: 237, endPoint y: 1574, distance: 199.3
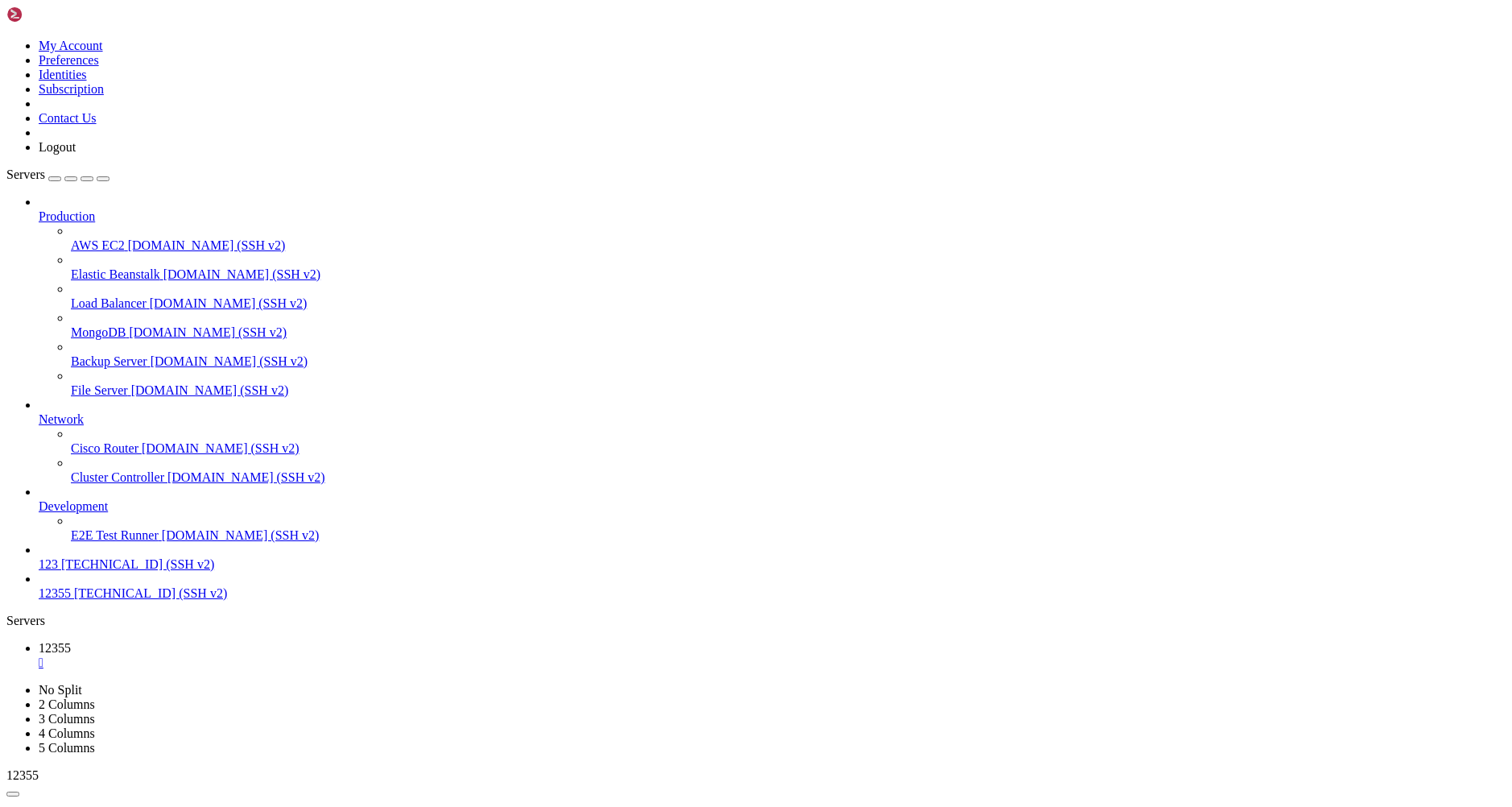
drag, startPoint x: 310, startPoint y: 1602, endPoint x: 9, endPoint y: 1540, distance: 307.3
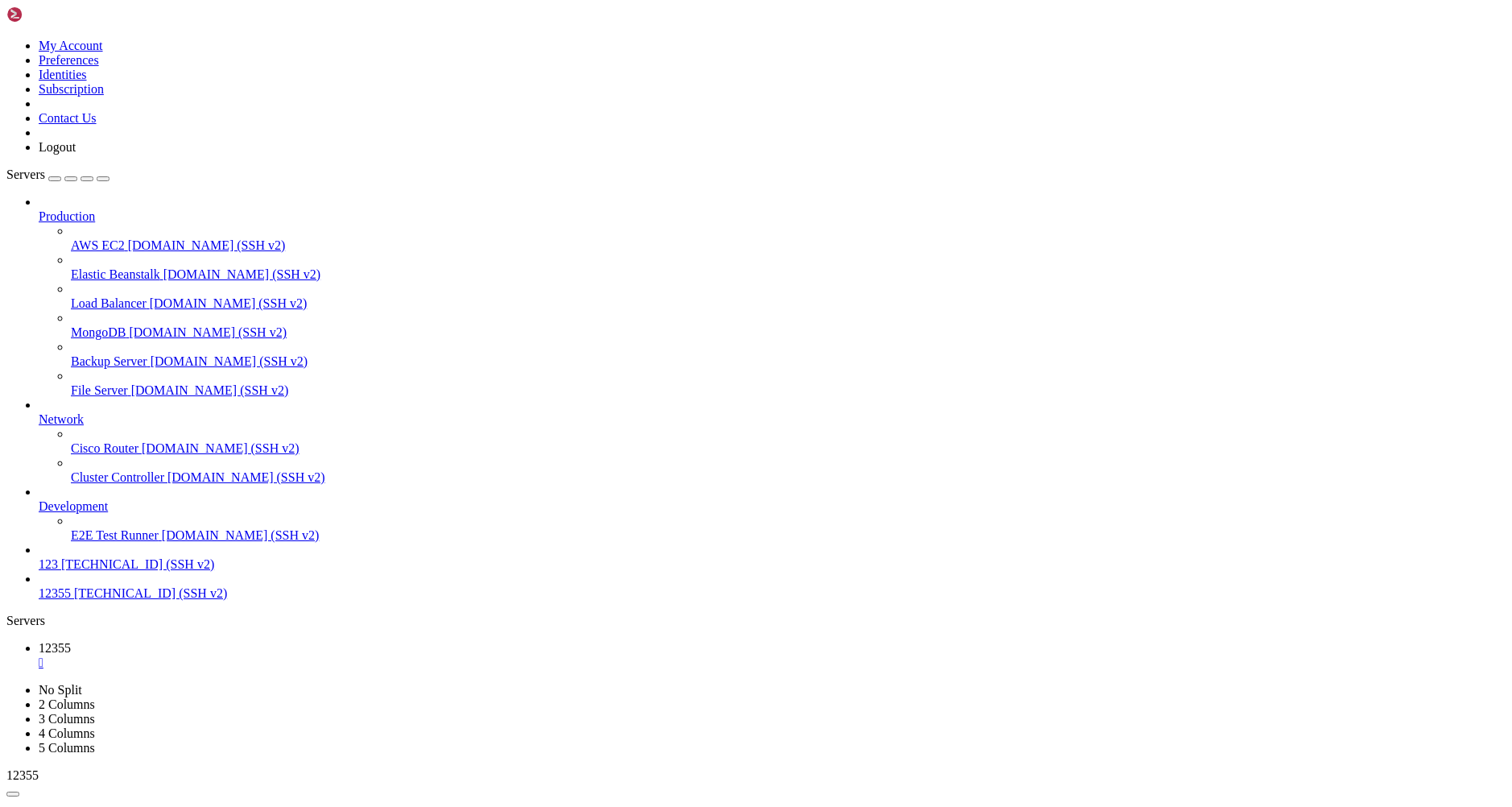
drag, startPoint x: 342, startPoint y: 1597, endPoint x: 14, endPoint y: 1529, distance: 335.0
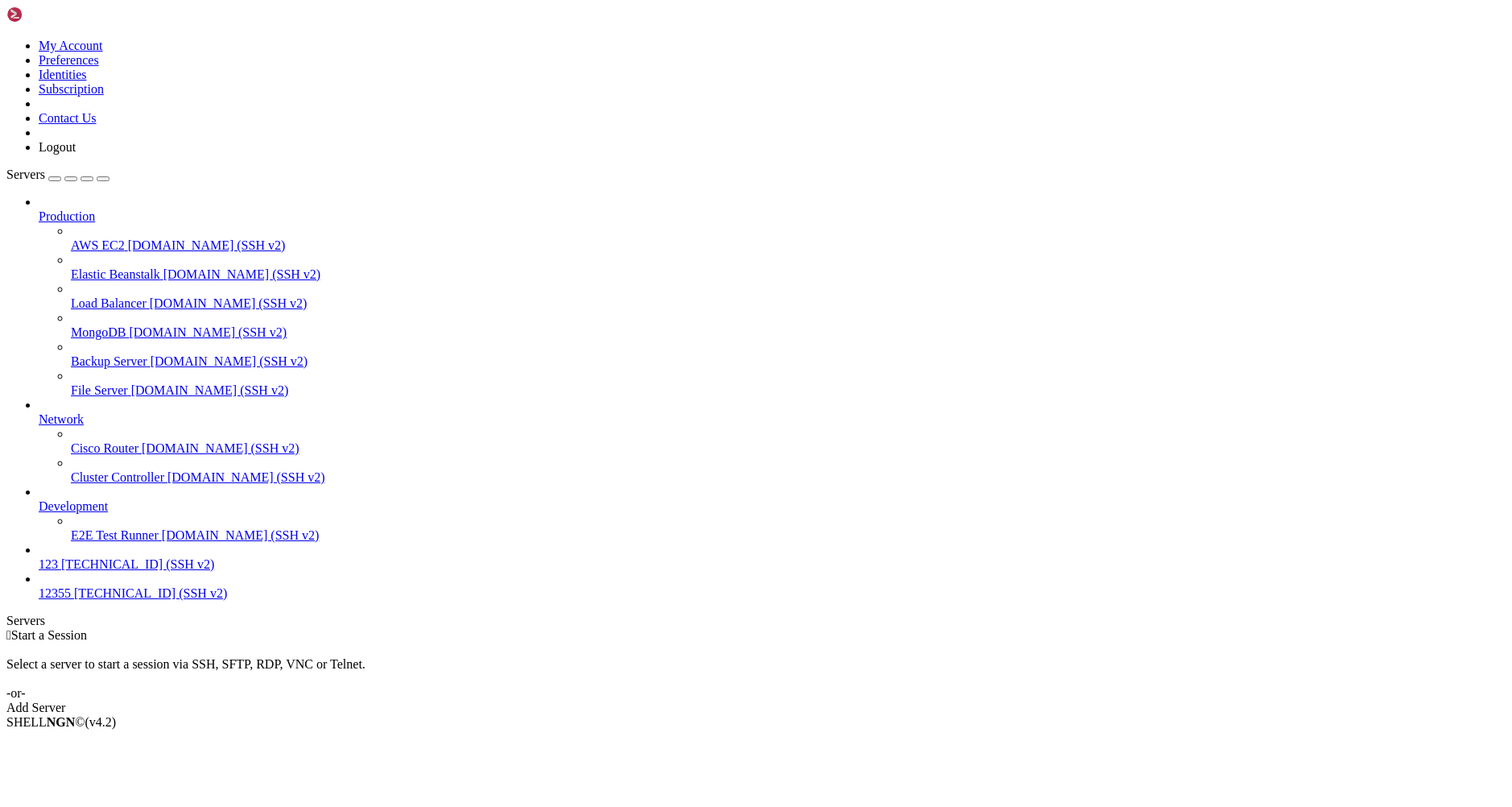
click at [123, 600] on span "[TECHNICAL_ID] (SSH v2)" at bounding box center [150, 593] width 153 height 14
click at [74, 600] on span "[TECHNICAL_ID] (SSH v2)" at bounding box center [150, 593] width 153 height 14
click at [129, 601] on div "Production AWS EC2 demo.shellngn.com (SSH v2) Elastic Beanstalk demo.shellngn.c…" at bounding box center [756, 398] width 1500 height 405
click at [129, 601] on div "12355 [TECHNICAL_ID] (SSH v2)" at bounding box center [771, 593] width 1467 height 14
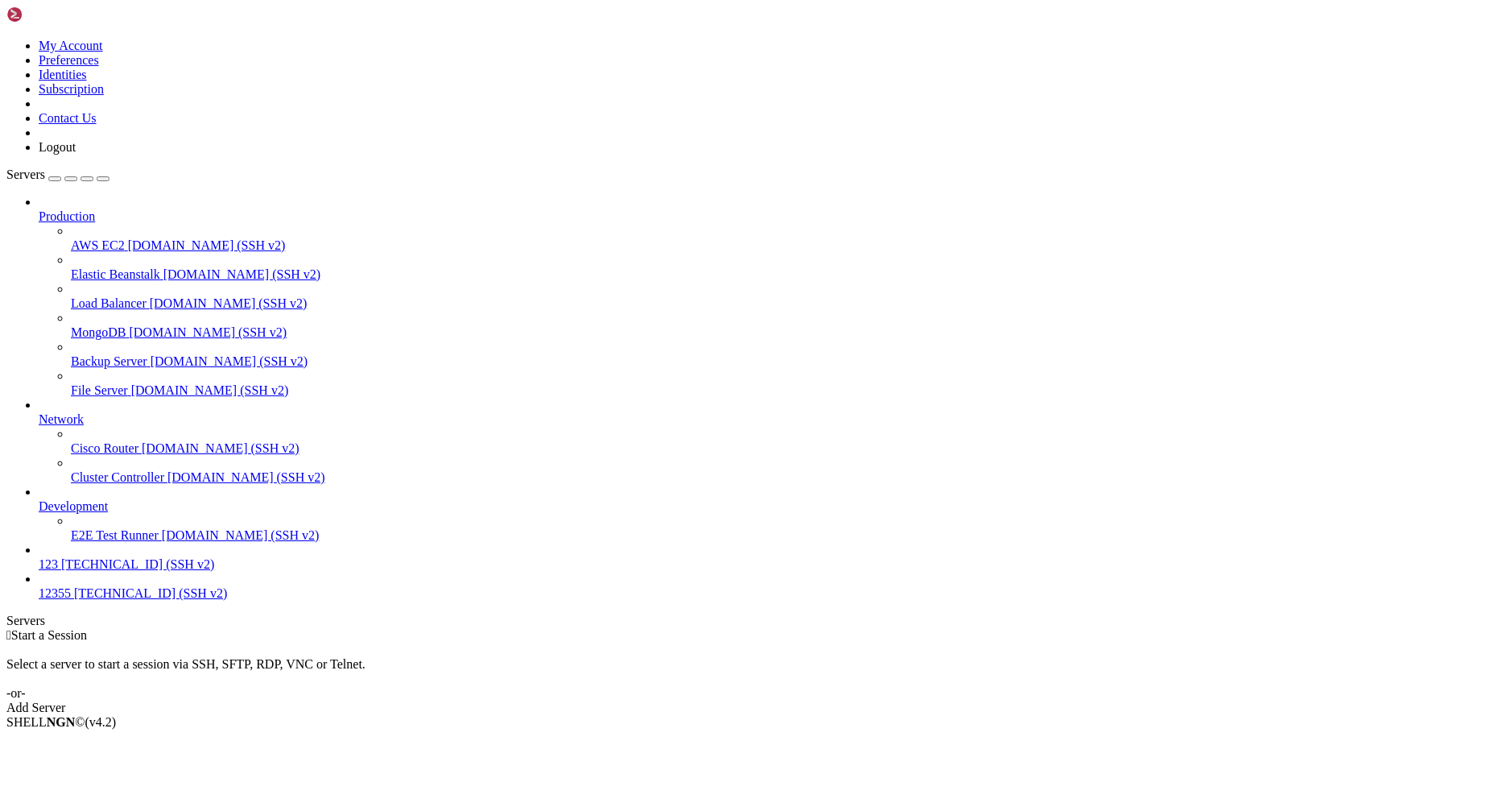
click at [103, 600] on span "[TECHNICAL_ID] (SSH v2)" at bounding box center [150, 593] width 153 height 14
click at [38, 586] on icon at bounding box center [38, 586] width 0 height 0
click at [71, 600] on span "12355" at bounding box center [54, 593] width 32 height 14
click at [138, 571] on span "[TECHNICAL_ID] (SSH v2)" at bounding box center [137, 564] width 153 height 14
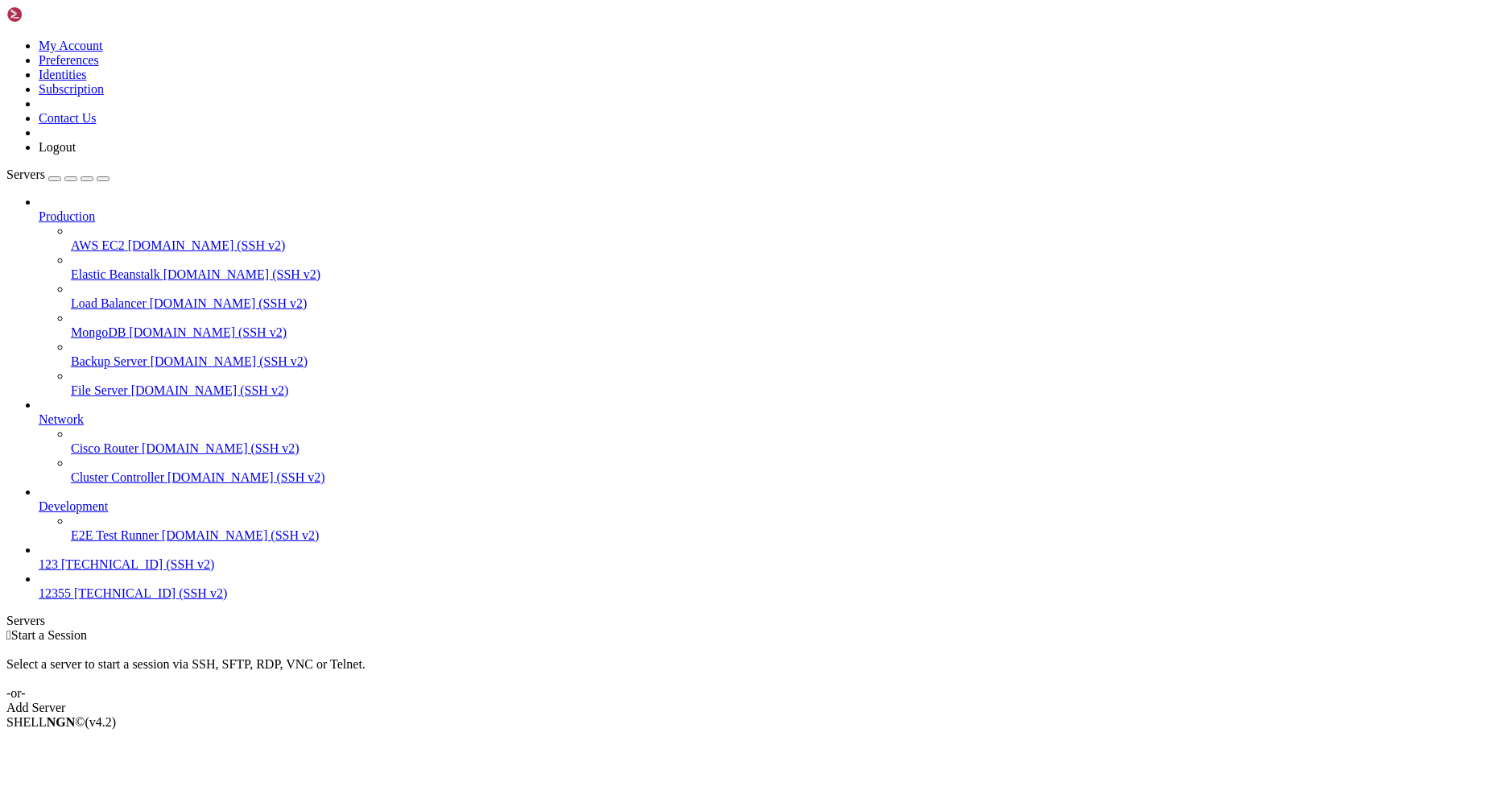
click at [71, 600] on span "12355" at bounding box center [54, 593] width 32 height 14
click at [102, 600] on span "[TECHNICAL_ID] (SSH v2)" at bounding box center [150, 593] width 153 height 14
click at [71, 600] on span "12355" at bounding box center [54, 593] width 32 height 14
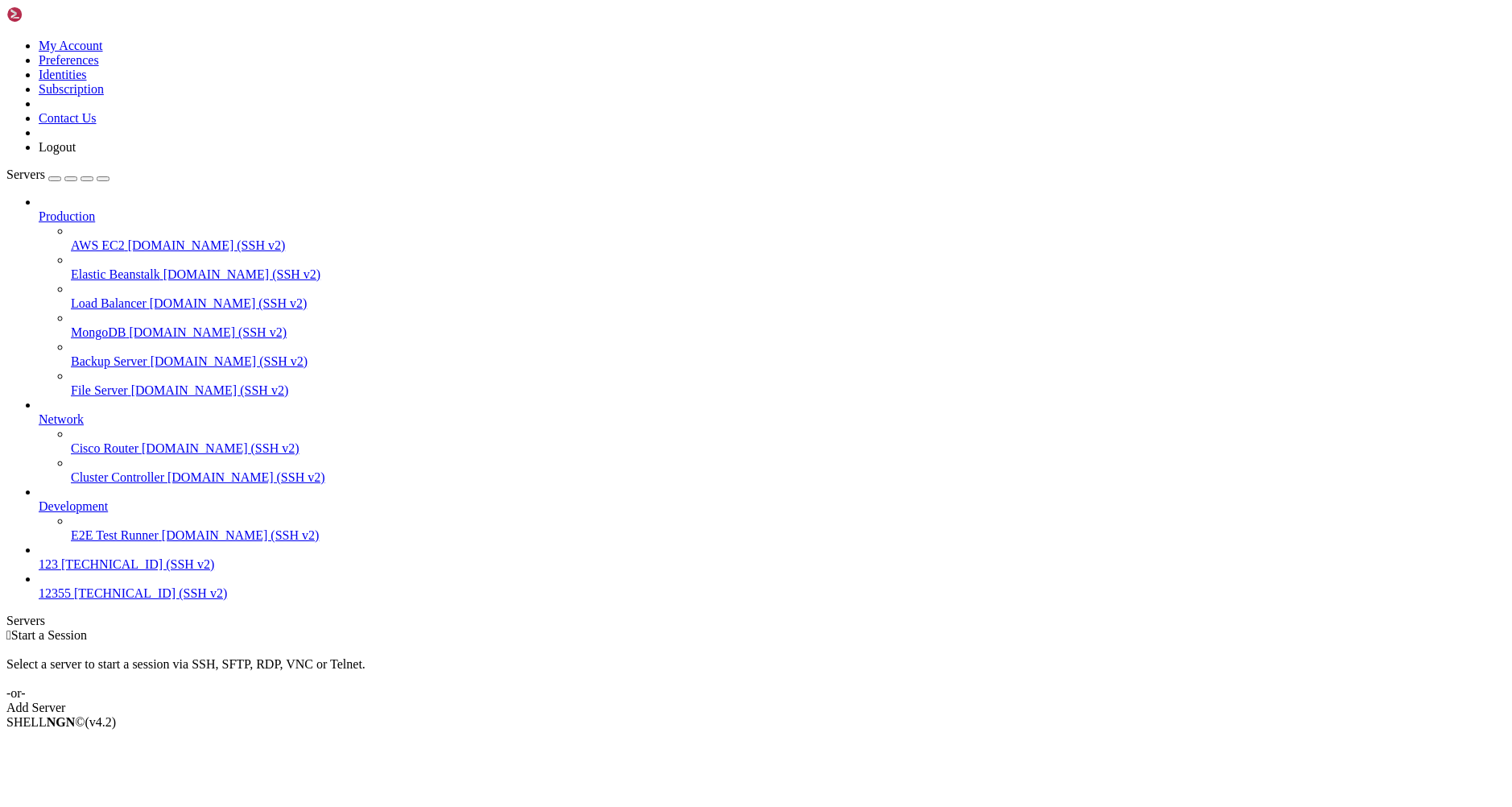
click at [71, 600] on span "12355" at bounding box center [54, 593] width 32 height 14
